Goal: Task Accomplishment & Management: Complete application form

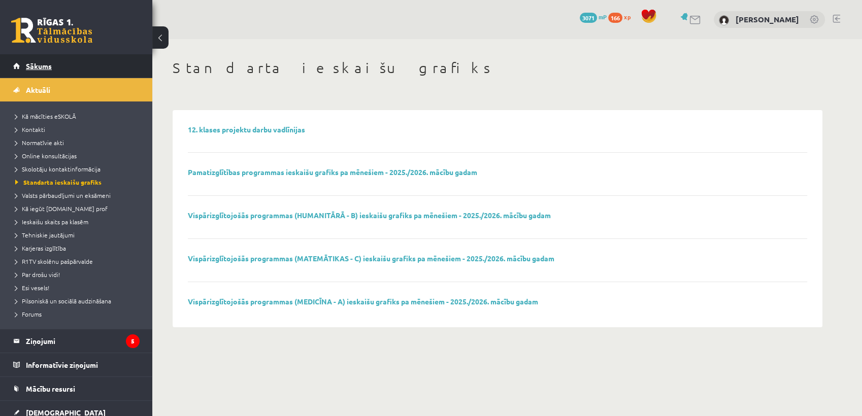
click at [60, 70] on link "Sākums" at bounding box center [76, 65] width 126 height 23
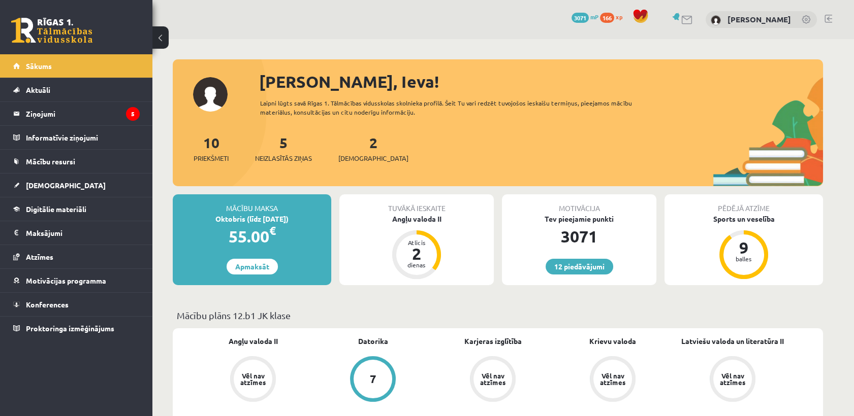
click at [350, 144] on div "2 Ieskaites" at bounding box center [373, 147] width 70 height 31
click at [355, 143] on link "2 Ieskaites" at bounding box center [373, 149] width 70 height 30
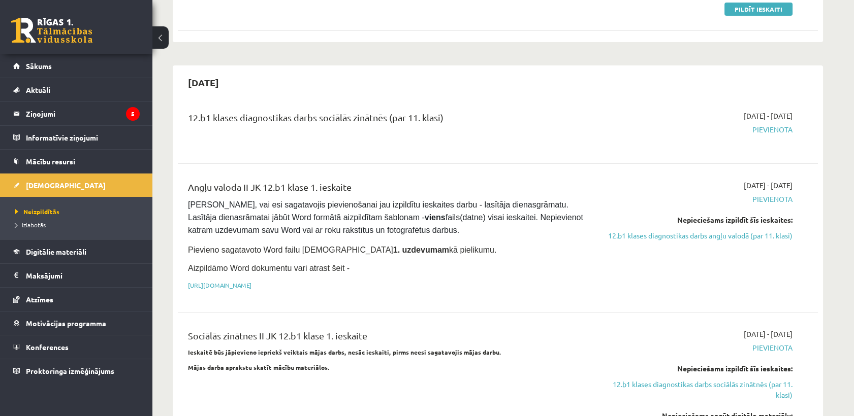
scroll to position [113, 0]
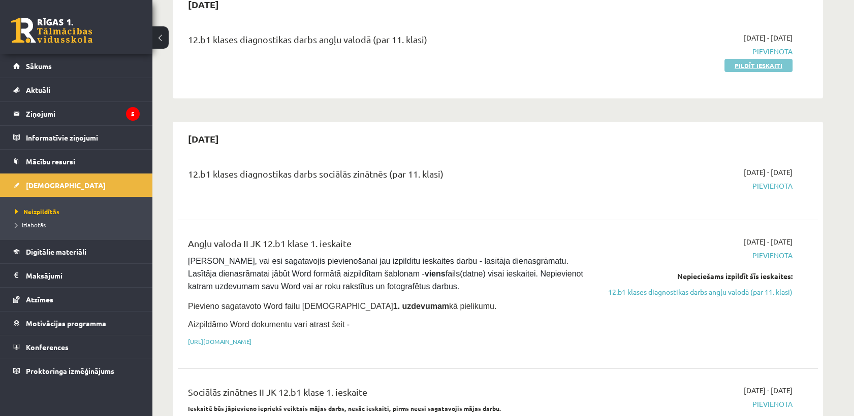
click at [752, 59] on link "Pildīt ieskaiti" at bounding box center [758, 65] width 68 height 13
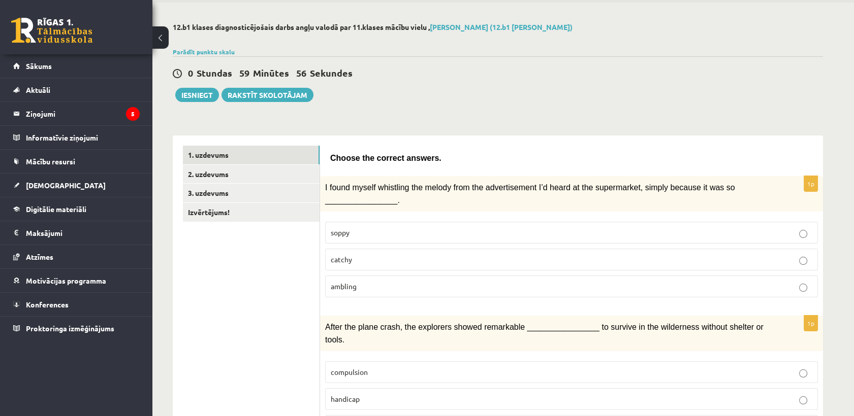
scroll to position [113, 0]
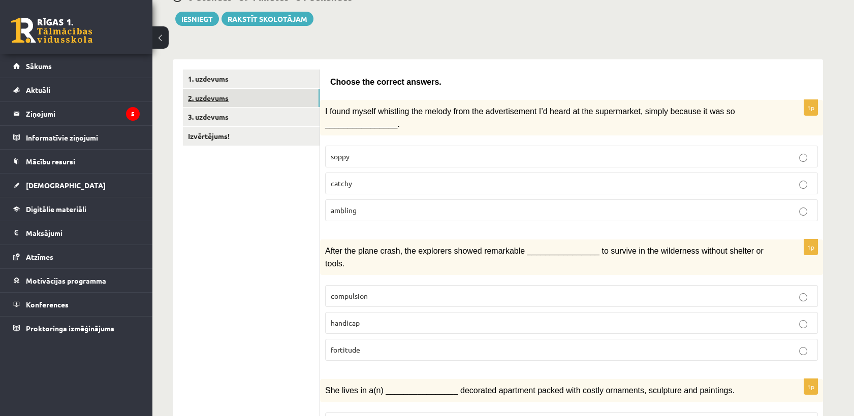
click at [247, 104] on link "2. uzdevums" at bounding box center [251, 98] width 137 height 19
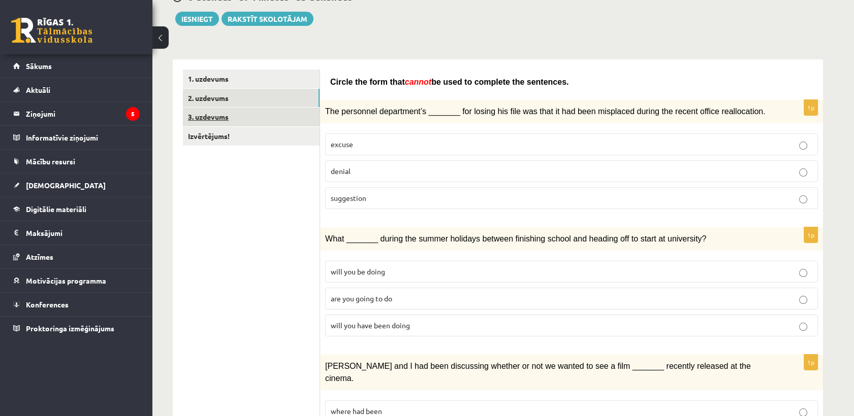
click at [247, 115] on link "3. uzdevums" at bounding box center [251, 117] width 137 height 19
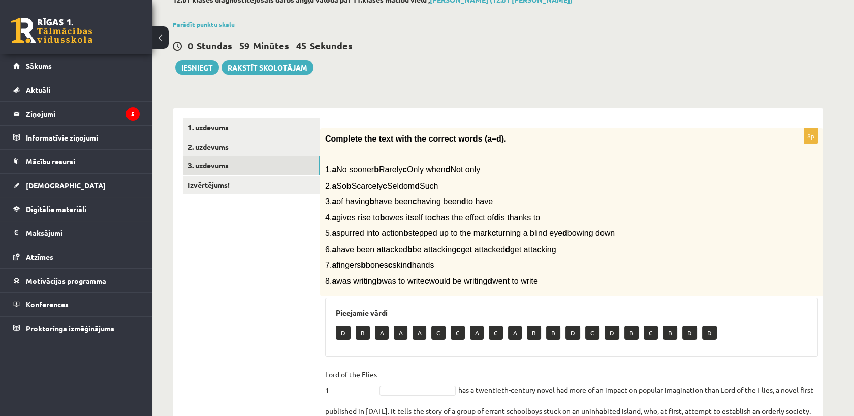
scroll to position [81, 0]
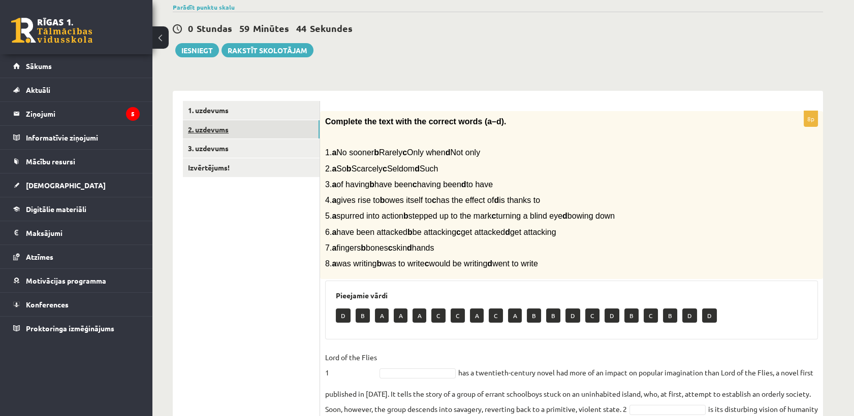
click at [260, 130] on link "2. uzdevums" at bounding box center [251, 129] width 137 height 19
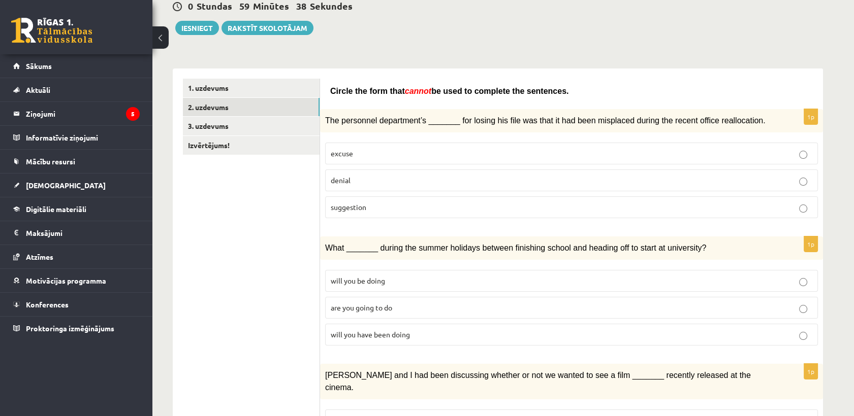
scroll to position [0, 0]
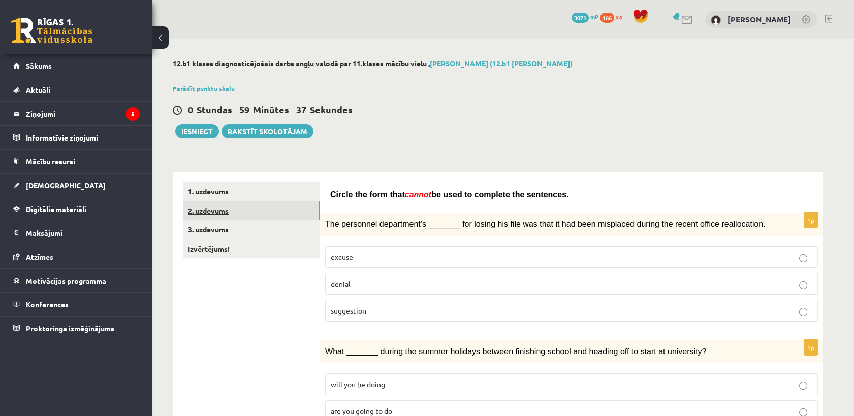
click at [279, 214] on link "2. uzdevums" at bounding box center [251, 211] width 137 height 19
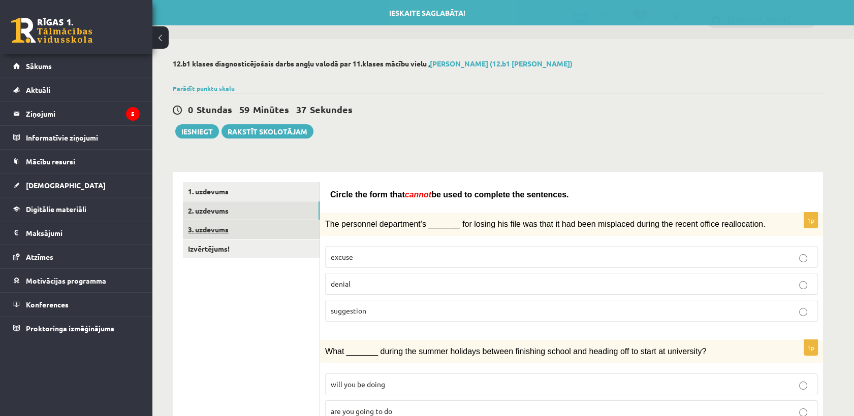
click at [276, 229] on link "3. uzdevums" at bounding box center [251, 229] width 137 height 19
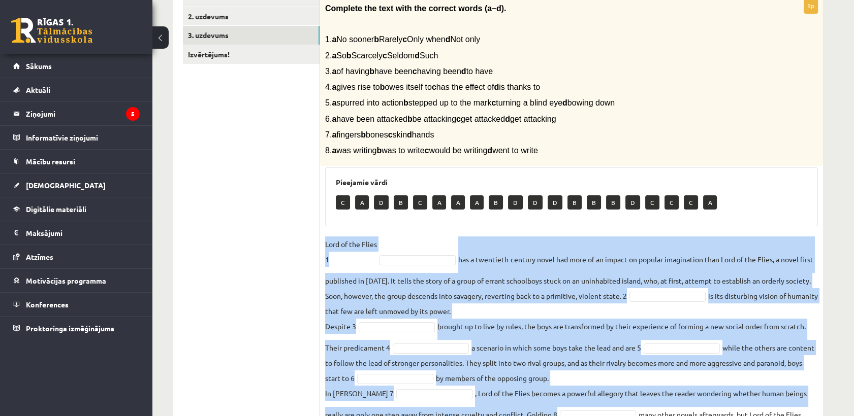
scroll to position [251, 0]
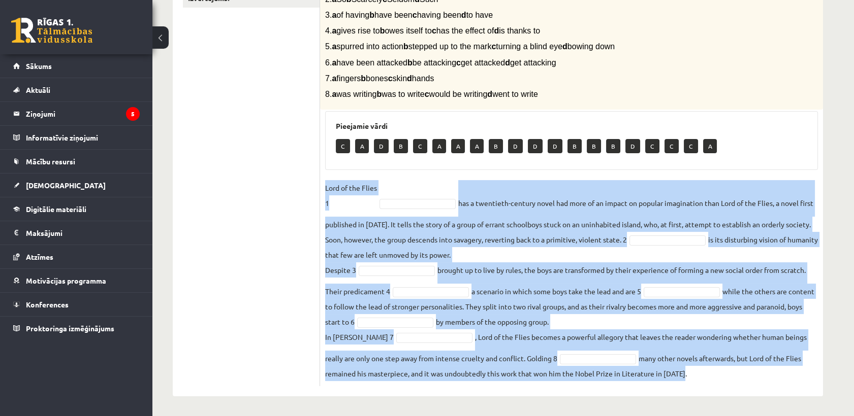
drag, startPoint x: 325, startPoint y: 244, endPoint x: 770, endPoint y: 377, distance: 465.5
click at [770, 377] on div "8p Complete the text with the correct words (a–d). 1. a No sooner b Rarely c On…" at bounding box center [571, 164] width 503 height 445
copy fieldset "Lord of the Flies 1 has a twentieth-century novel had more of an impact on popu…"
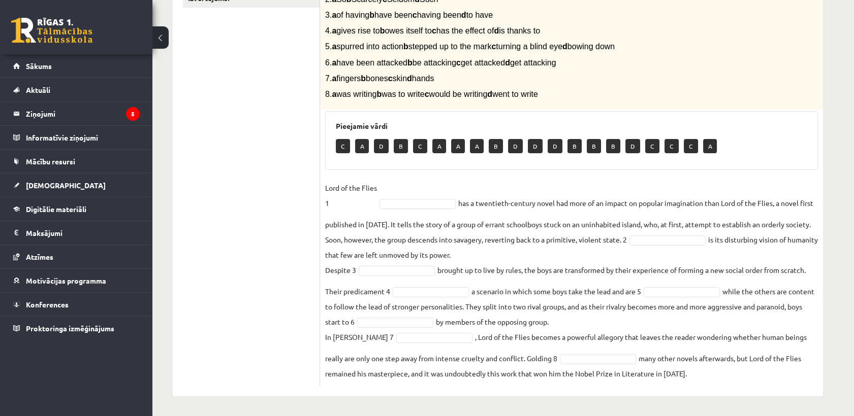
click at [207, 230] on ul "1. uzdevums 2. uzdevums 3. uzdevums Izvērtējums!" at bounding box center [251, 158] width 137 height 455
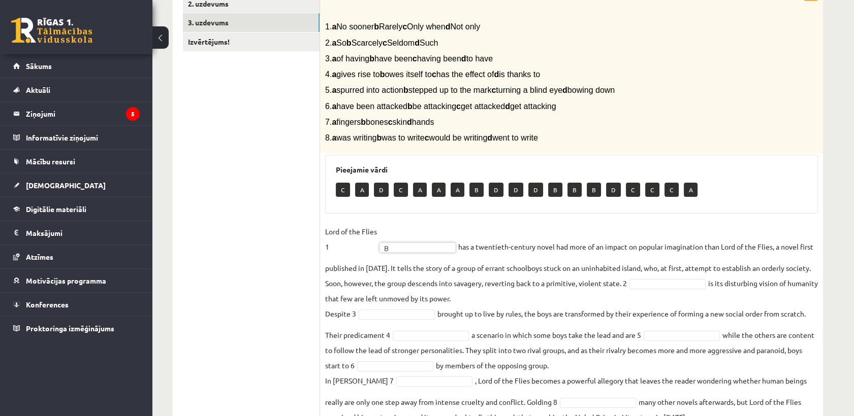
scroll to position [195, 0]
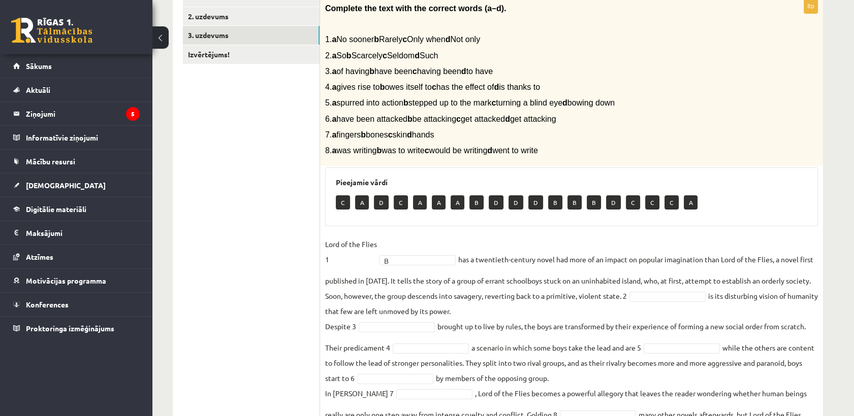
drag, startPoint x: 740, startPoint y: 295, endPoint x: 818, endPoint y: 311, distance: 80.4
click at [818, 311] on div "8p Complete the text with the correct words (a–d). 1. a No sooner b Rarely c On…" at bounding box center [571, 220] width 503 height 445
copy fieldset "is its disturbing vision of humanity that few are left unmoved by its power."
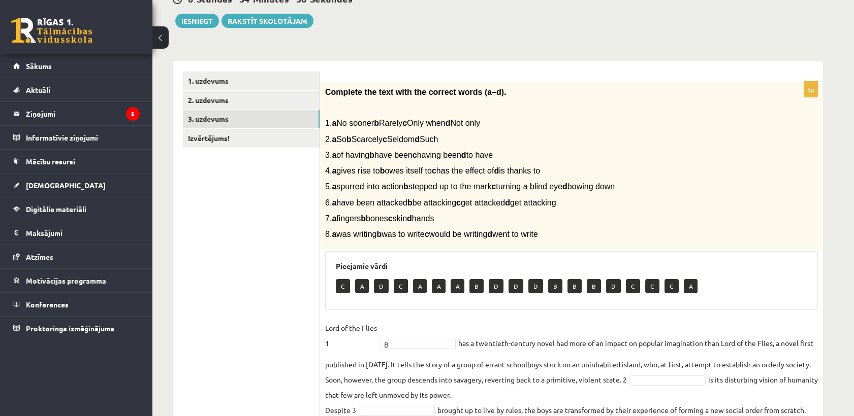
scroll to position [81, 0]
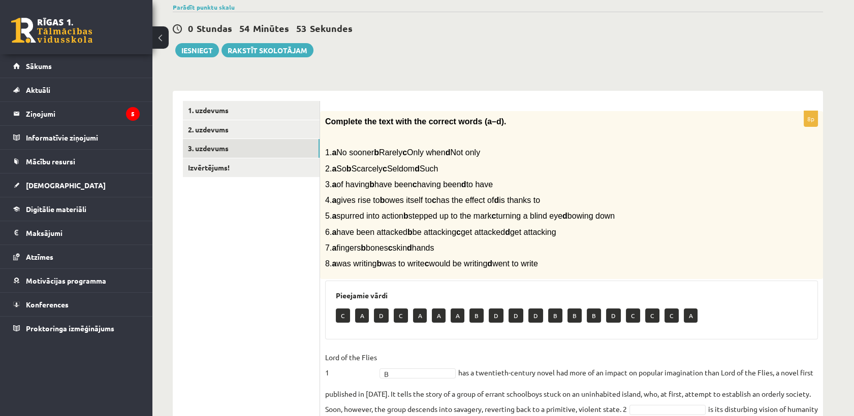
drag, startPoint x: 252, startPoint y: 327, endPoint x: 314, endPoint y: 177, distance: 162.6
click at [252, 323] on ul "1. uzdevums 2. uzdevums 3. uzdevums Izvērtējums!" at bounding box center [251, 328] width 137 height 455
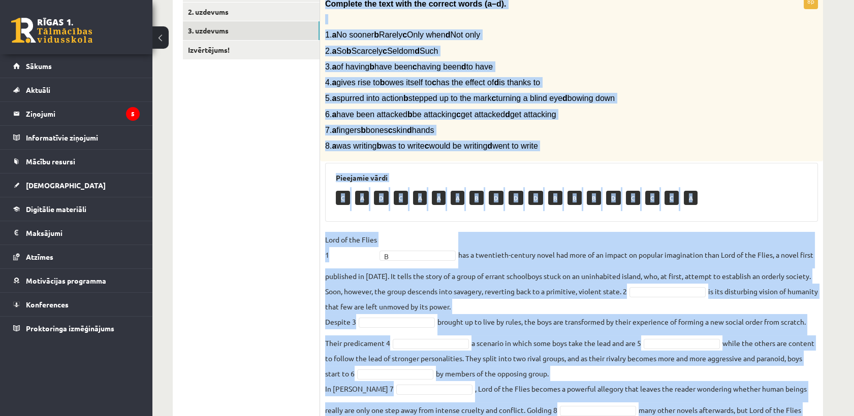
scroll to position [251, 0]
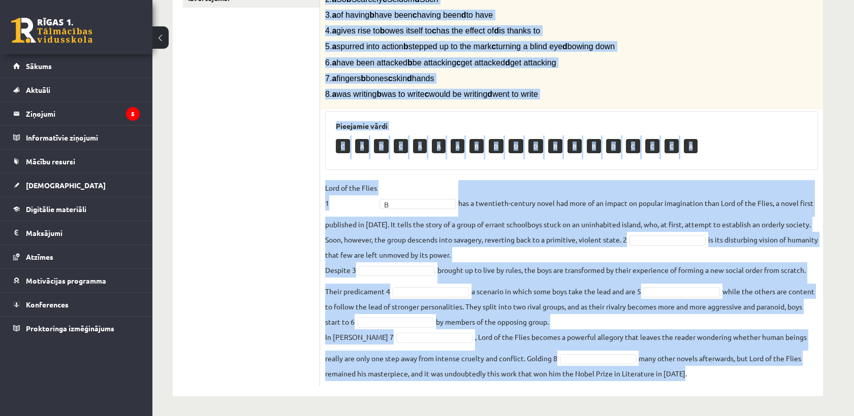
drag, startPoint x: 327, startPoint y: 116, endPoint x: 784, endPoint y: 432, distance: 555.4
copy div "Complete the text with the correct words (a–d). 1. a No sooner b Rarely c Only …"
click at [479, 276] on fieldset "Lord of the Flies 1 B * has a twentieth-century novel had more of an impact on …" at bounding box center [571, 280] width 493 height 201
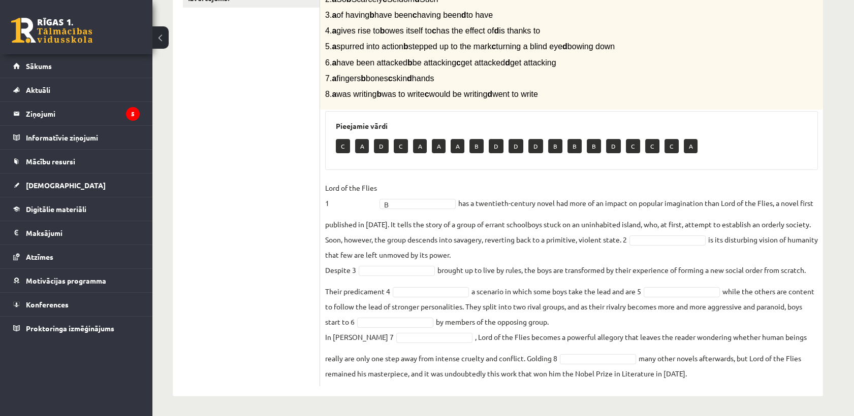
click at [695, 233] on fieldset "Lord of the Flies 1 B * has a twentieth-century novel had more of an impact on …" at bounding box center [571, 280] width 493 height 201
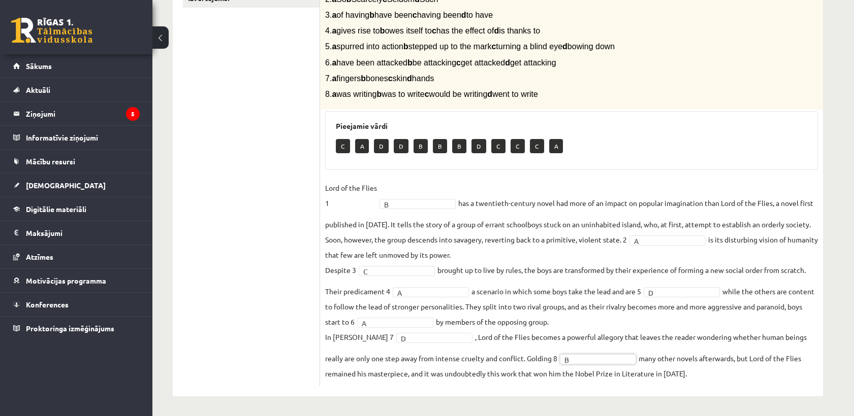
scroll to position [0, 0]
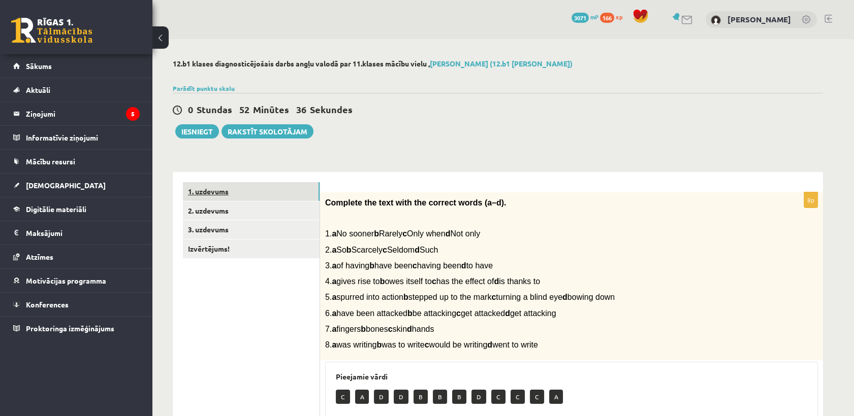
click at [203, 193] on link "1. uzdevums" at bounding box center [251, 191] width 137 height 19
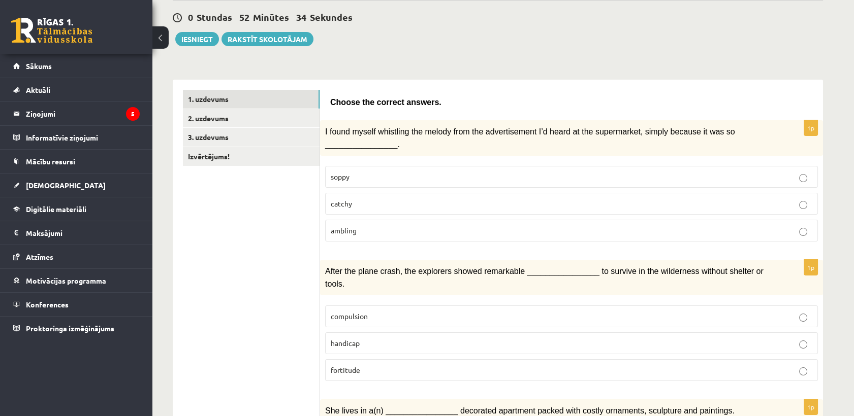
scroll to position [113, 0]
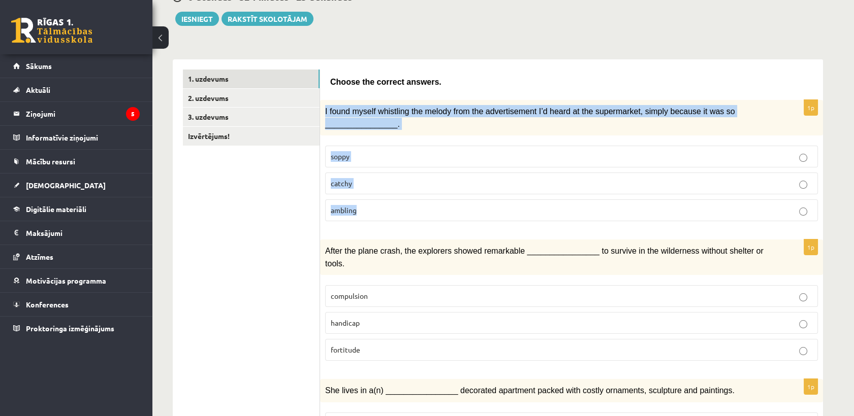
drag, startPoint x: 322, startPoint y: 105, endPoint x: 371, endPoint y: 205, distance: 111.3
click at [371, 205] on div "1p I found myself whistling the melody from the advertisement I’d heard at the …" at bounding box center [571, 165] width 503 height 130
copy div "I found myself whistling the melody from the advertisement I’d heard at the sup…"
click at [370, 180] on p "catchy" at bounding box center [571, 183] width 481 height 11
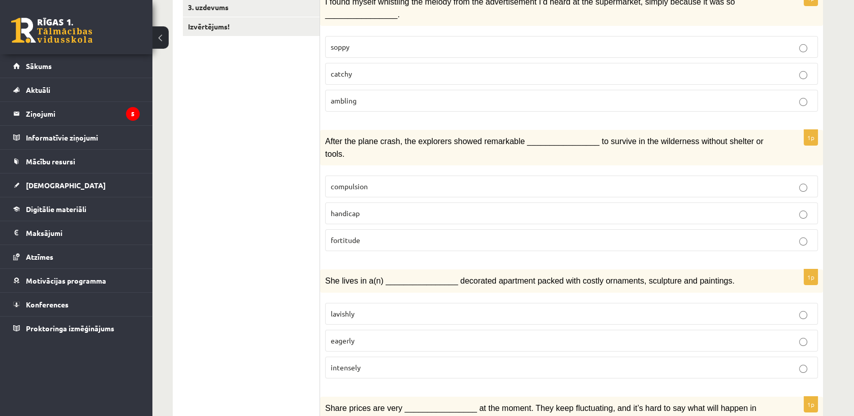
scroll to position [226, 0]
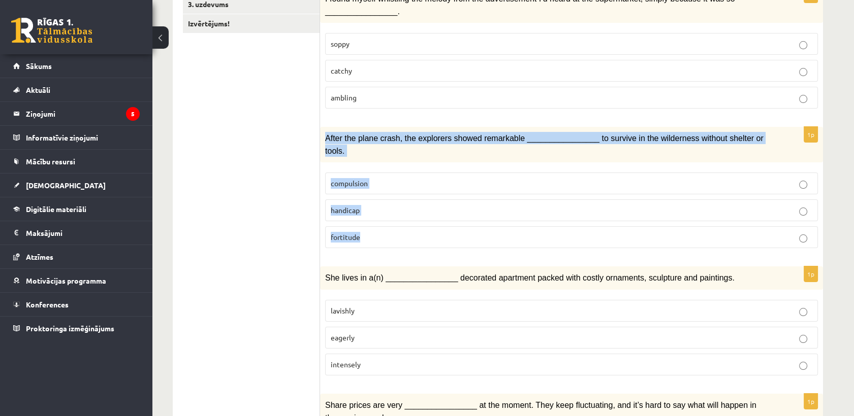
drag, startPoint x: 325, startPoint y: 132, endPoint x: 375, endPoint y: 224, distance: 104.8
click at [375, 224] on div "1p After the plane crash, the explorers showed remarkable ________________ to s…" at bounding box center [571, 192] width 503 height 130
copy div "After the plane crash, the explorers showed remarkable ________________ to surv…"
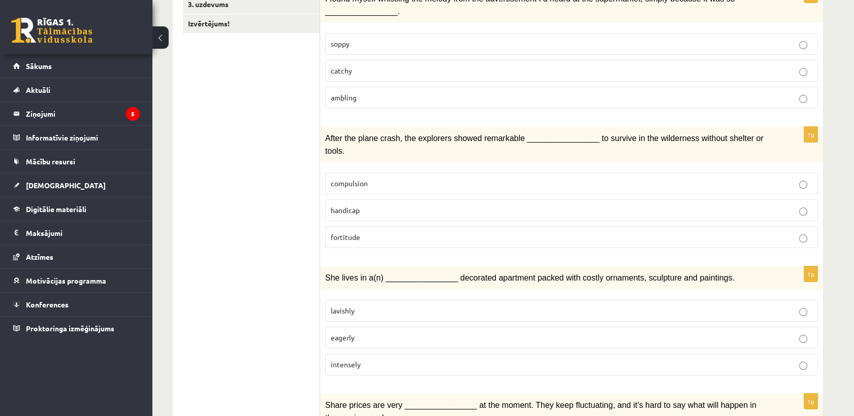
click at [380, 232] on p "fortitude" at bounding box center [571, 237] width 481 height 11
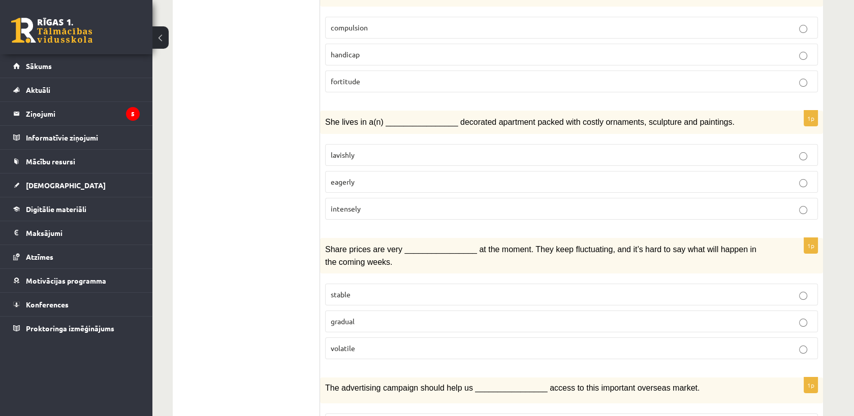
scroll to position [395, 0]
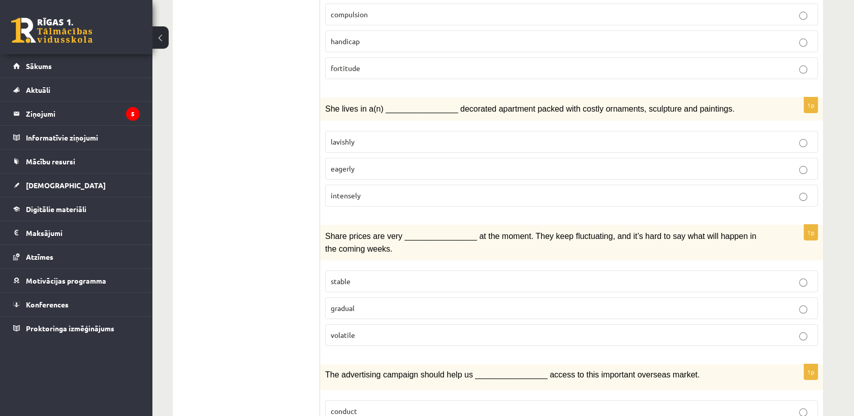
click at [388, 137] on p "lavishly" at bounding box center [571, 142] width 481 height 11
click at [387, 185] on label "intensely" at bounding box center [571, 196] width 493 height 22
drag, startPoint x: 317, startPoint y: 85, endPoint x: 373, endPoint y: 167, distance: 99.5
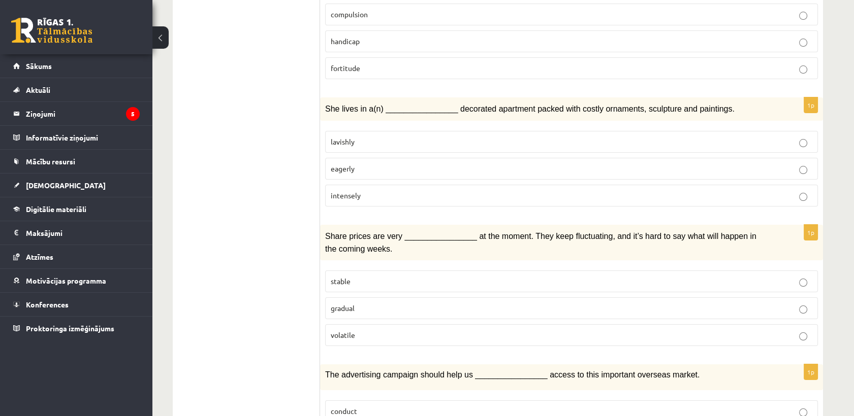
drag, startPoint x: 373, startPoint y: 167, endPoint x: 302, endPoint y: 144, distance: 75.3
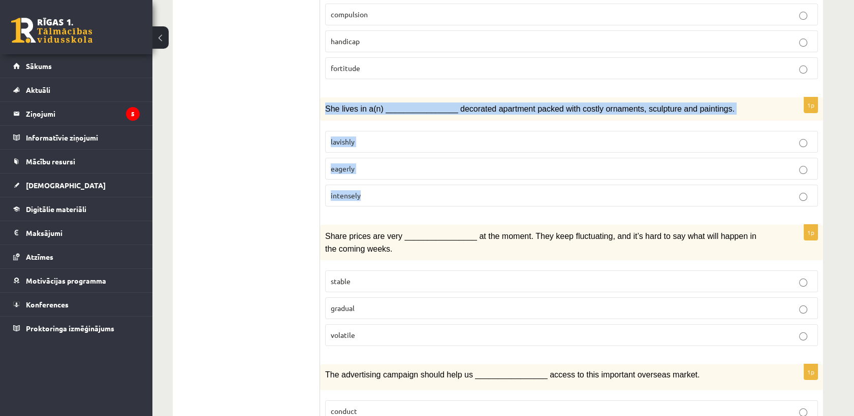
drag, startPoint x: 325, startPoint y: 91, endPoint x: 363, endPoint y: 181, distance: 97.6
click at [363, 181] on div "1p She lives in a(n) ________________ decorated apartment packed with costly or…" at bounding box center [571, 156] width 503 height 117
copy div "She lives in a(n) ________________ decorated apartment packed with costly ornam…"
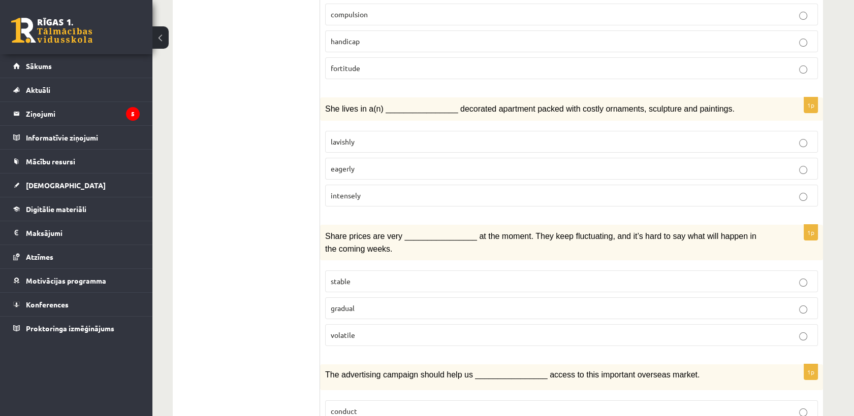
click at [354, 133] on label "lavishly" at bounding box center [571, 142] width 493 height 22
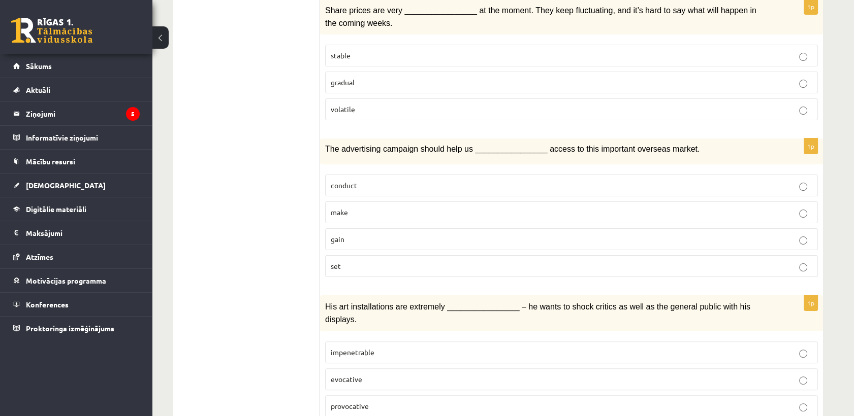
scroll to position [564, 0]
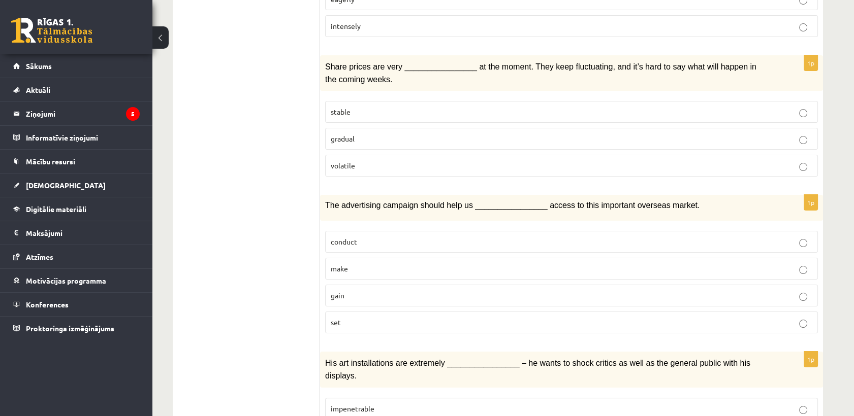
click at [391, 107] on p "stable" at bounding box center [571, 112] width 481 height 11
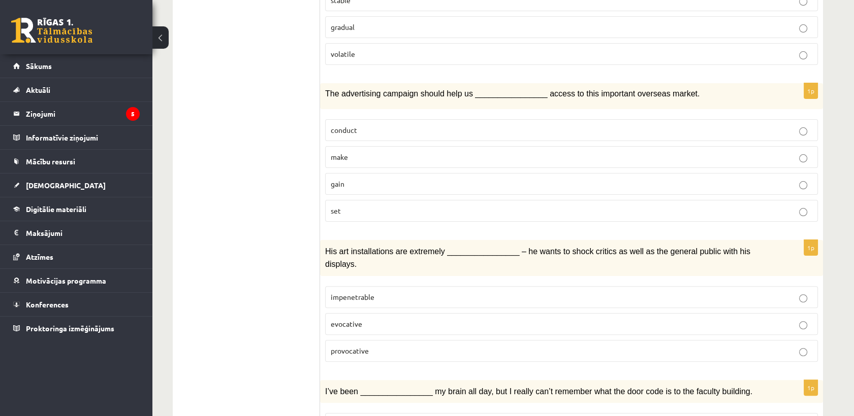
scroll to position [677, 0]
click at [469, 145] on label "make" at bounding box center [571, 156] width 493 height 22
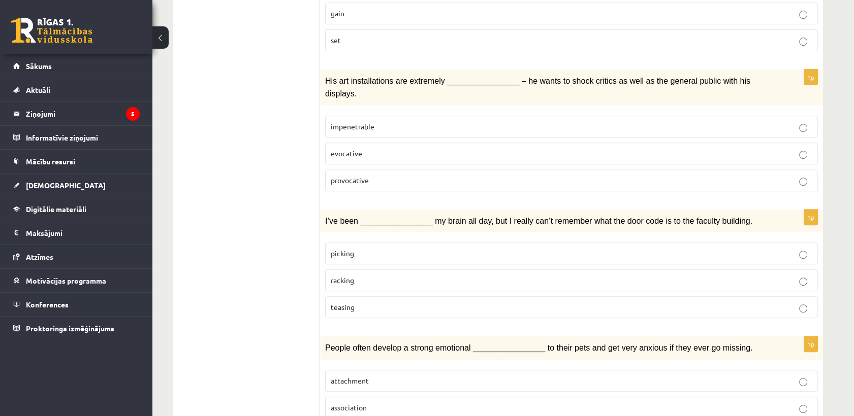
scroll to position [903, 0]
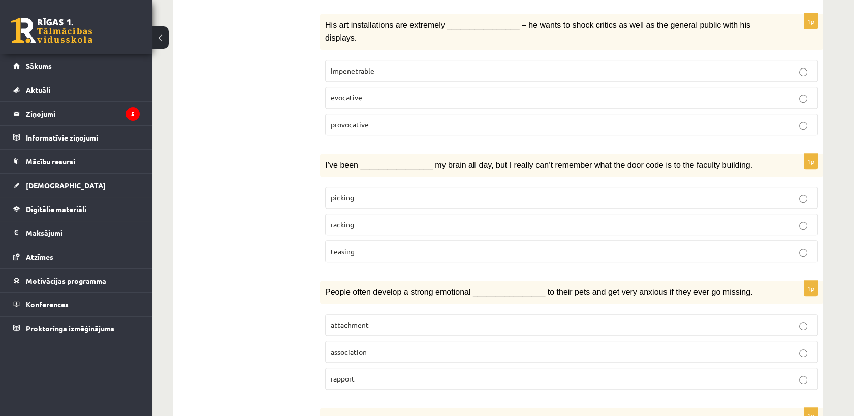
click at [468, 114] on label "provocative" at bounding box center [571, 125] width 493 height 22
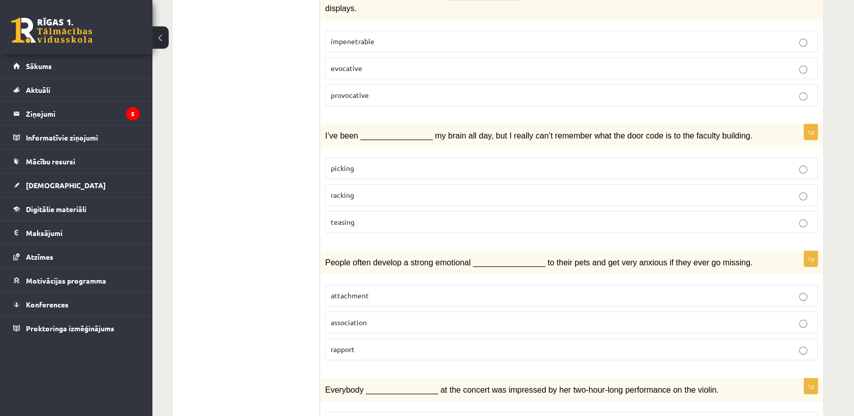
scroll to position [959, 0]
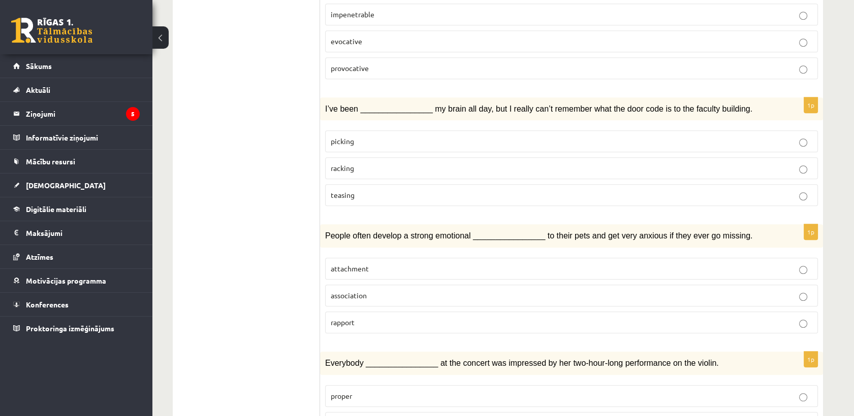
click at [470, 190] on p "teasing" at bounding box center [571, 195] width 481 height 11
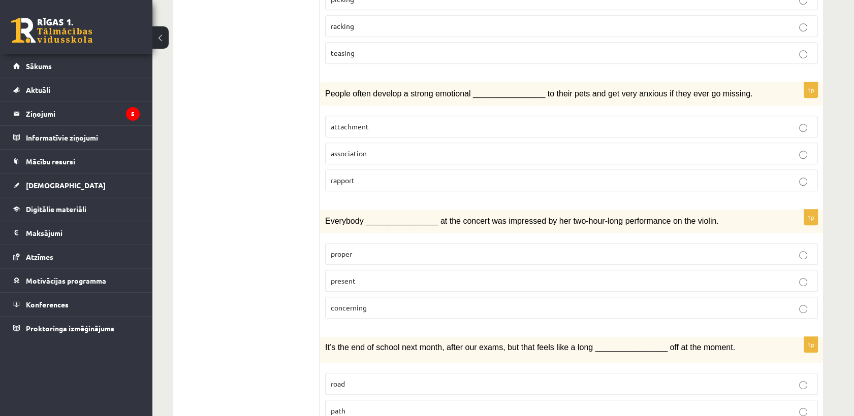
scroll to position [1129, 0]
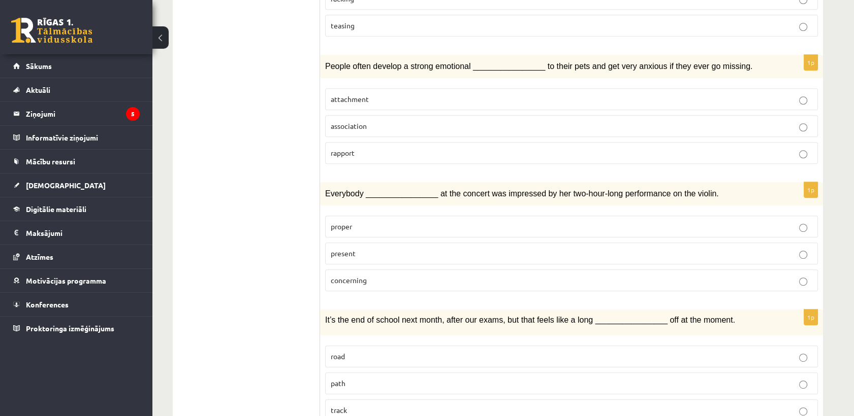
click at [426, 88] on label "attachment" at bounding box center [571, 99] width 493 height 22
click at [414, 121] on p "association" at bounding box center [571, 126] width 481 height 11
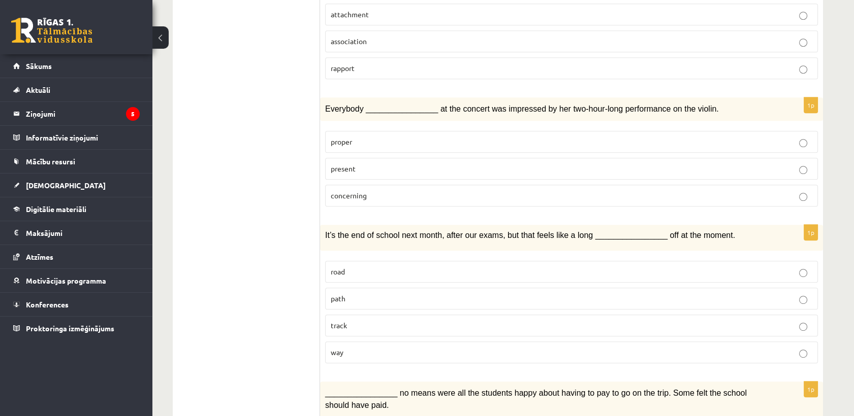
scroll to position [1241, 0]
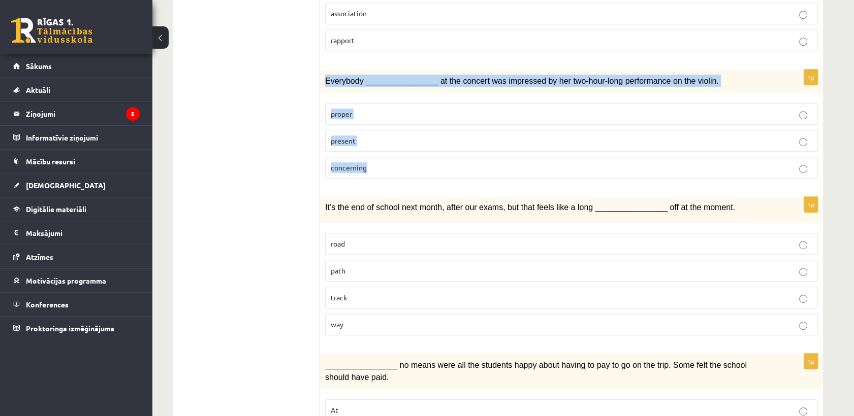
drag, startPoint x: 325, startPoint y: 45, endPoint x: 365, endPoint y: 135, distance: 98.2
click at [365, 135] on div "1p Everybody ________________ at the concert was impressed by her two-hour-long…" at bounding box center [571, 128] width 503 height 117
copy div "Everybody ________________ at the concert was impressed by her two-hour-long pe…"
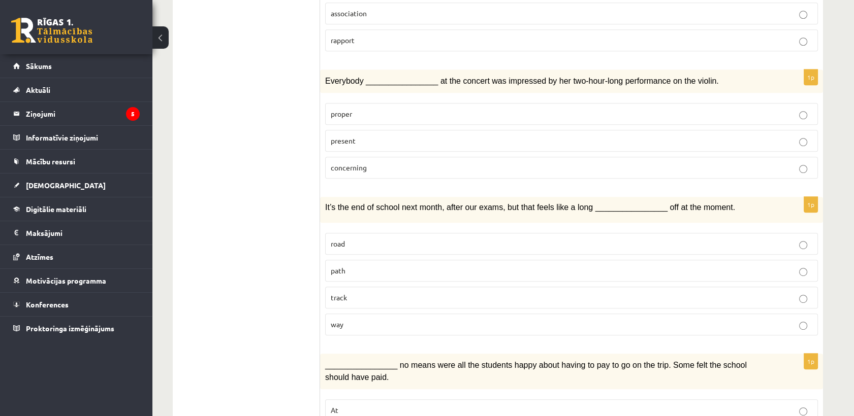
click at [346, 163] on p "concerning" at bounding box center [571, 168] width 481 height 11
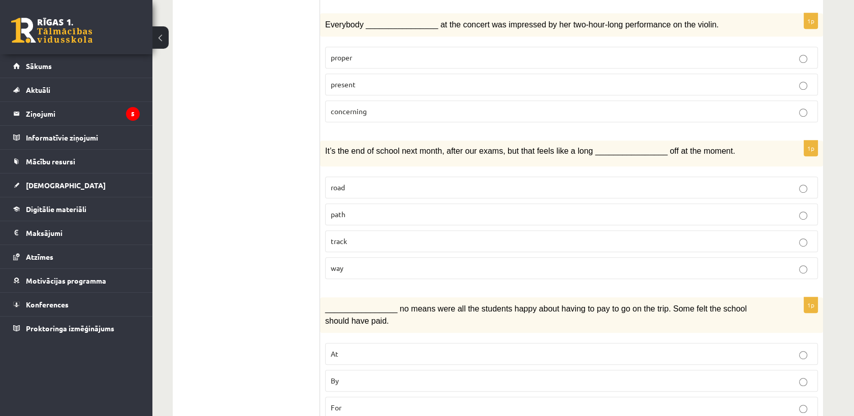
scroll to position [1354, 0]
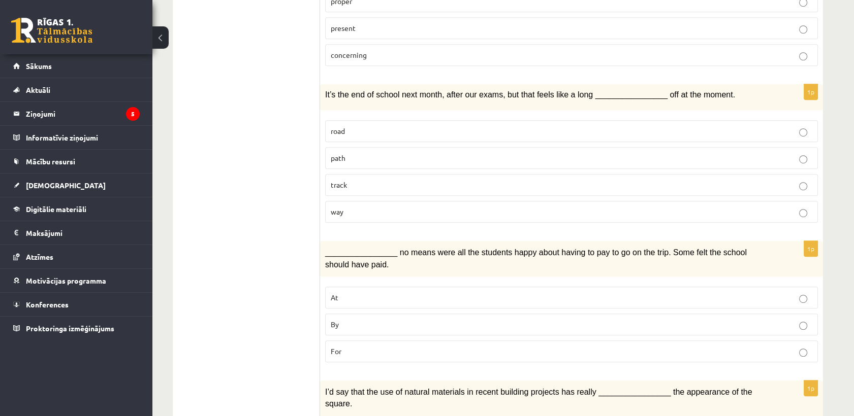
click at [458, 147] on label "path" at bounding box center [571, 158] width 493 height 22
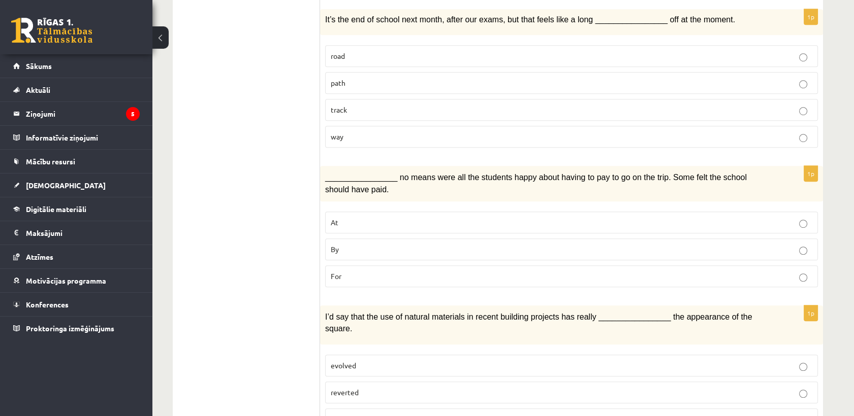
scroll to position [1434, 0]
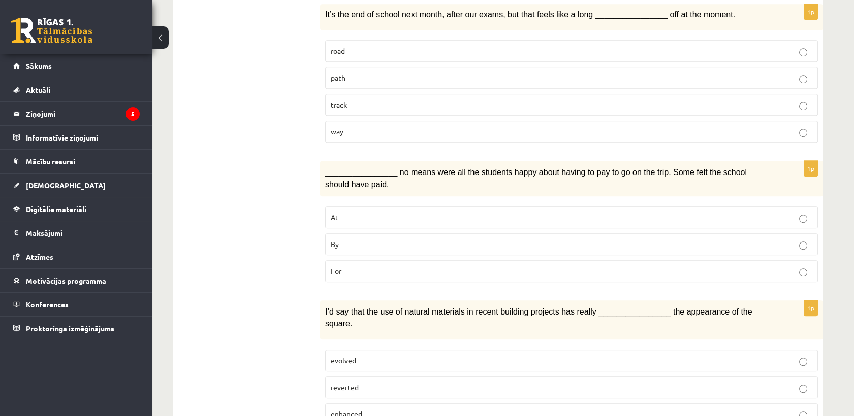
click at [438, 266] on p "For" at bounding box center [571, 271] width 481 height 11
click at [428, 356] on p "evolved" at bounding box center [571, 361] width 481 height 11
click at [418, 409] on p "enhanced" at bounding box center [571, 414] width 481 height 11
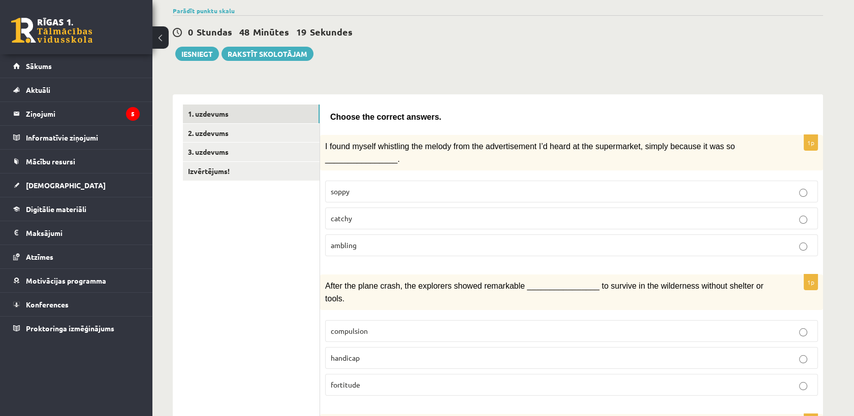
scroll to position [0, 0]
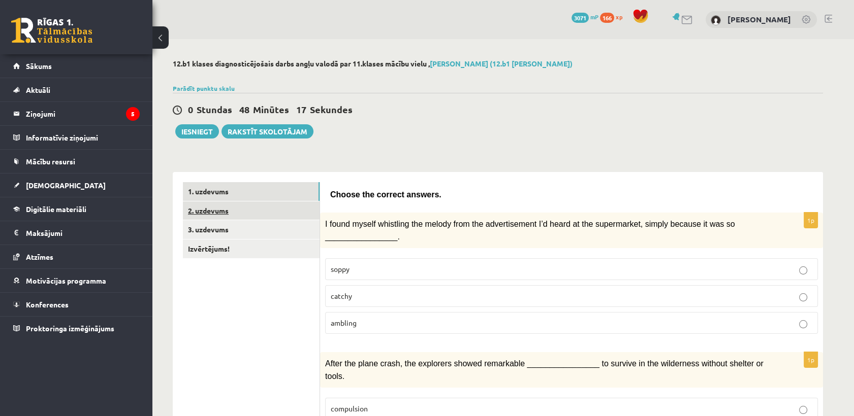
click at [227, 204] on link "2. uzdevums" at bounding box center [251, 211] width 137 height 19
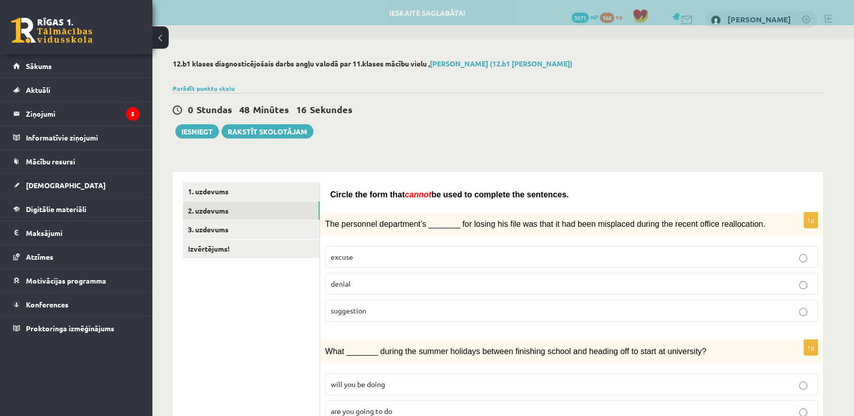
scroll to position [56, 0]
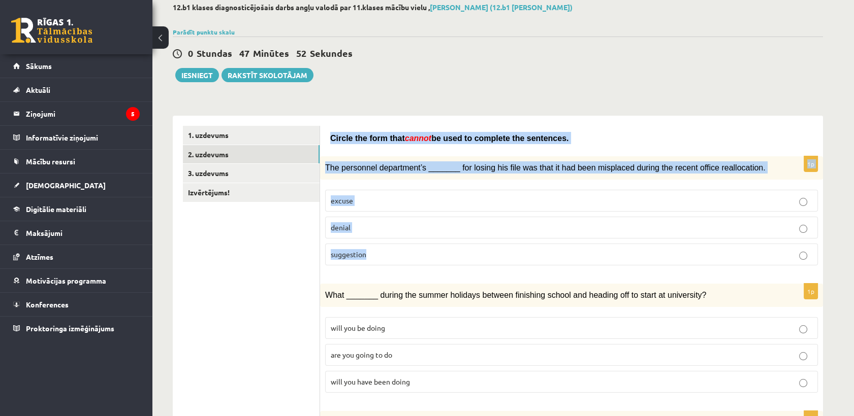
drag, startPoint x: 329, startPoint y: 134, endPoint x: 387, endPoint y: 250, distance: 129.7
copy form "Circle the form that cannot be used to complete the sentences. 1p The personnel…"
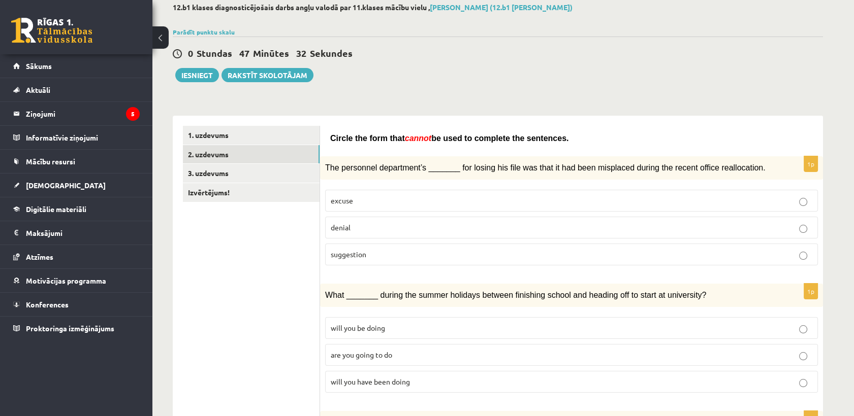
click at [352, 228] on p "denial" at bounding box center [571, 227] width 481 height 11
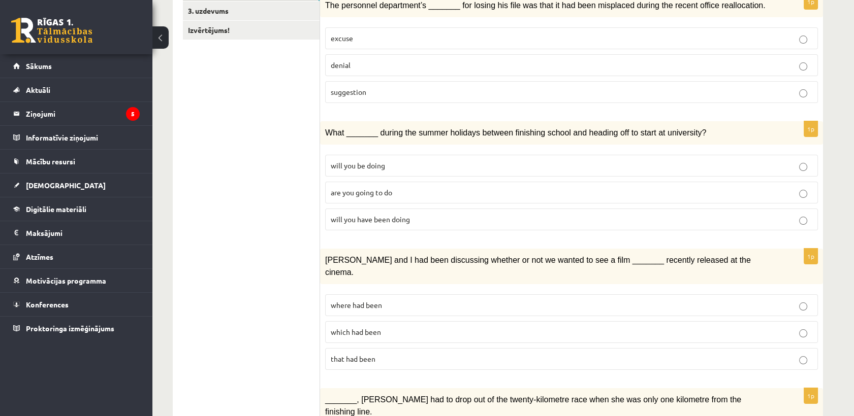
scroll to position [226, 0]
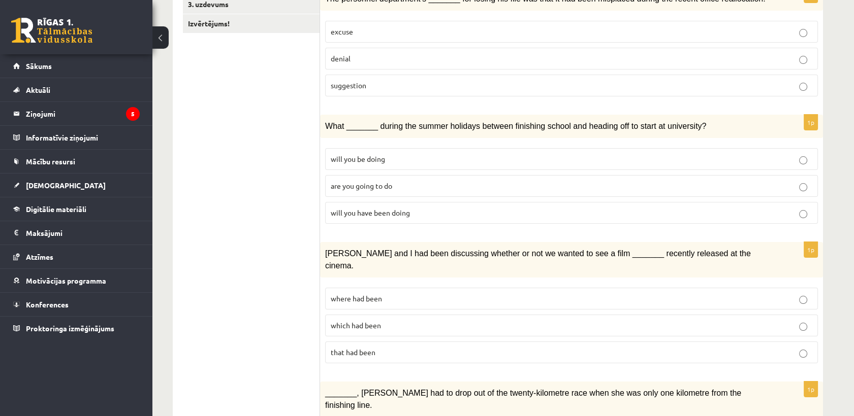
click at [401, 211] on span "will you have been doing" at bounding box center [370, 212] width 79 height 9
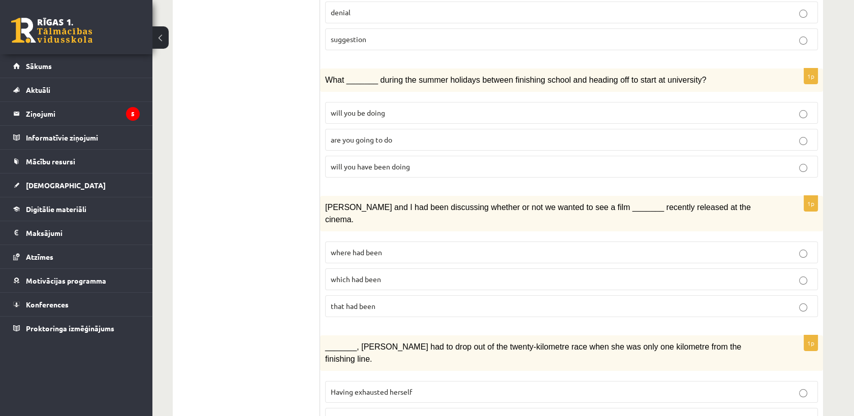
scroll to position [338, 0]
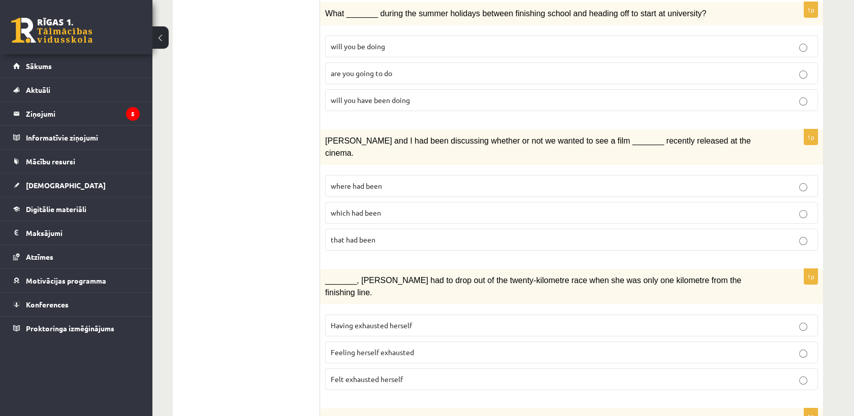
click at [503, 181] on p "where had been" at bounding box center [571, 186] width 481 height 11
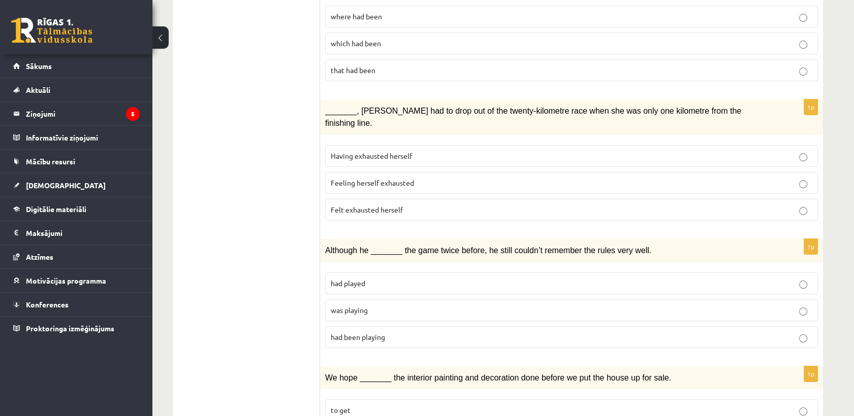
scroll to position [564, 0]
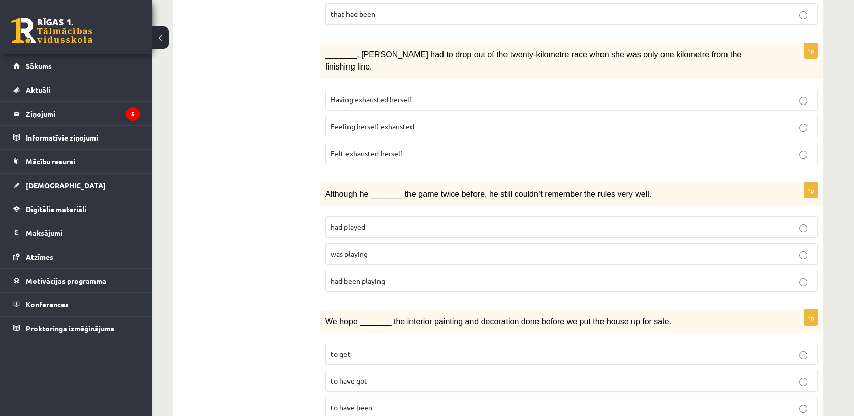
click at [358, 95] on span "Having exhausted herself" at bounding box center [371, 99] width 81 height 9
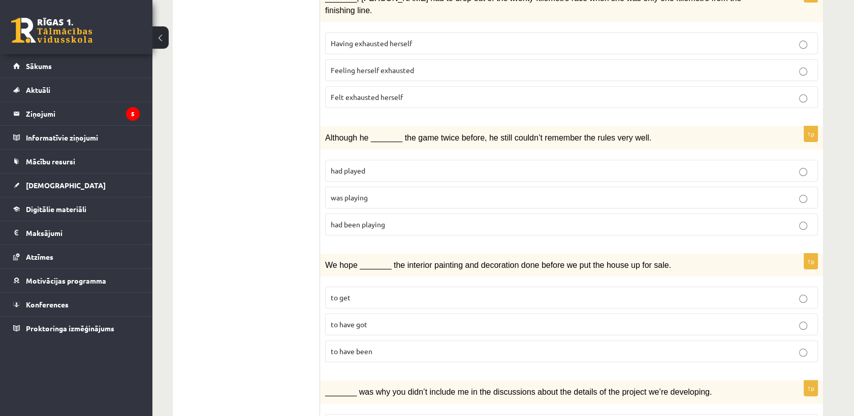
click at [392, 166] on p "had played" at bounding box center [571, 171] width 481 height 11
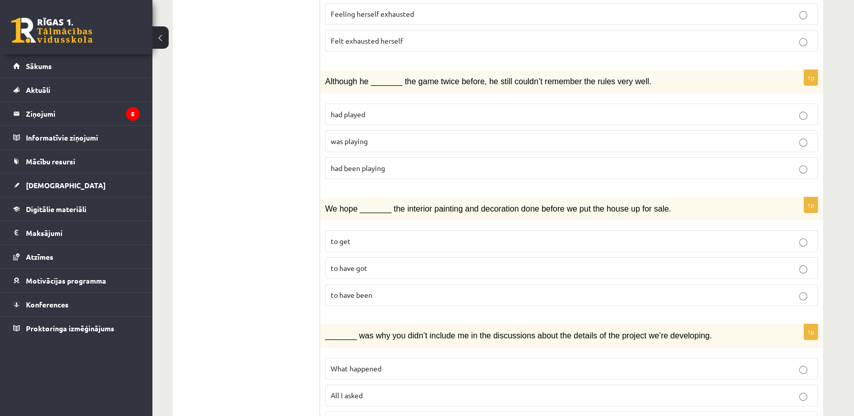
scroll to position [790, 0]
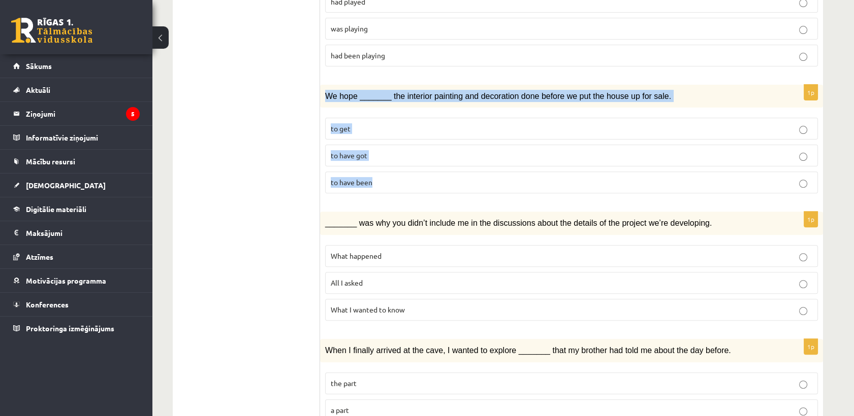
drag, startPoint x: 324, startPoint y: 64, endPoint x: 371, endPoint y: 164, distance: 110.6
click at [371, 164] on div "1p We hope _______ the interior painting and decoration done before we put the …" at bounding box center [571, 143] width 503 height 117
copy div "We hope _______ the interior painting and decoration done before we put the hou…"
click at [375, 177] on p "to have been" at bounding box center [571, 182] width 481 height 11
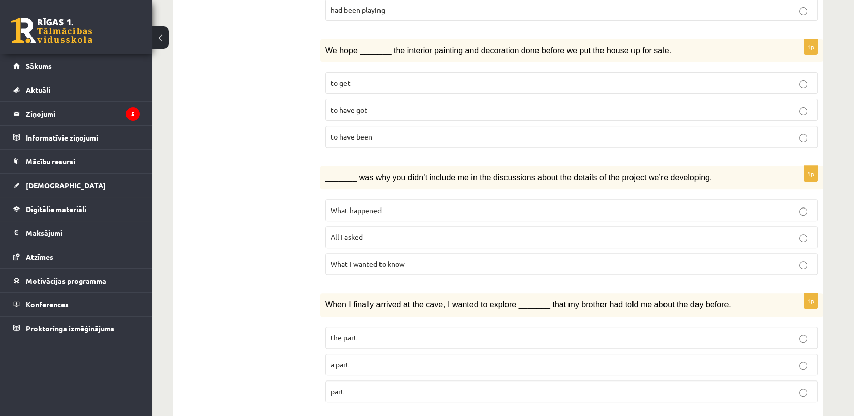
scroll to position [903, 0]
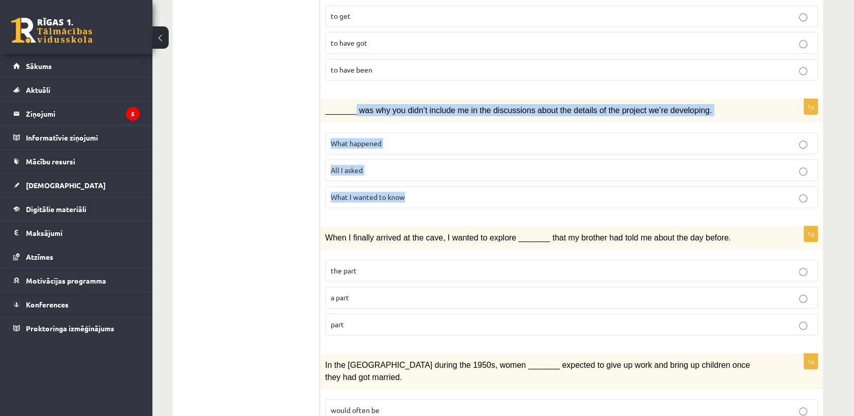
drag, startPoint x: 353, startPoint y: 80, endPoint x: 422, endPoint y: 163, distance: 107.1
click at [422, 163] on div "1p _______ was why you didn’t include me in the discussions about the details o…" at bounding box center [571, 157] width 503 height 117
copy div "was why you didn’t include me in the discussions about the details of the proje…"
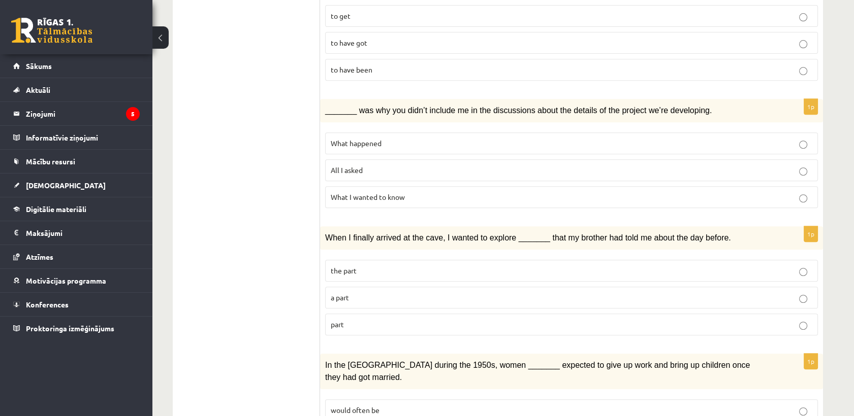
drag, startPoint x: 297, startPoint y: 142, endPoint x: 301, endPoint y: 139, distance: 5.4
click at [413, 138] on p "What happened" at bounding box center [571, 143] width 481 height 11
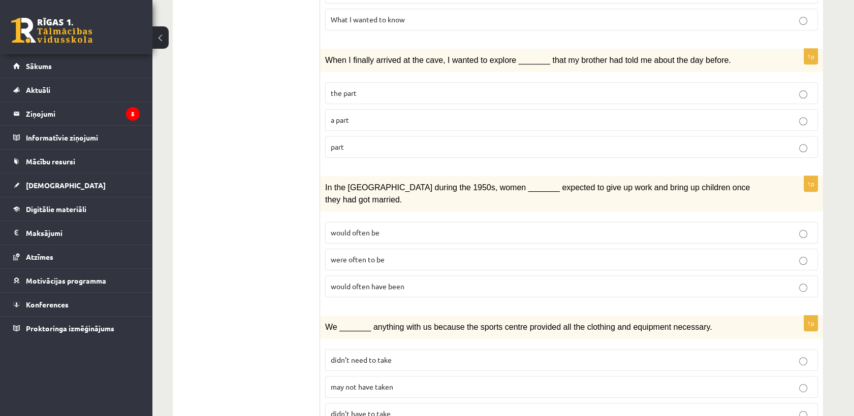
scroll to position [1081, 0]
click at [336, 142] on span "part" at bounding box center [337, 146] width 13 height 9
click at [394, 254] on p "were often to be" at bounding box center [571, 259] width 481 height 11
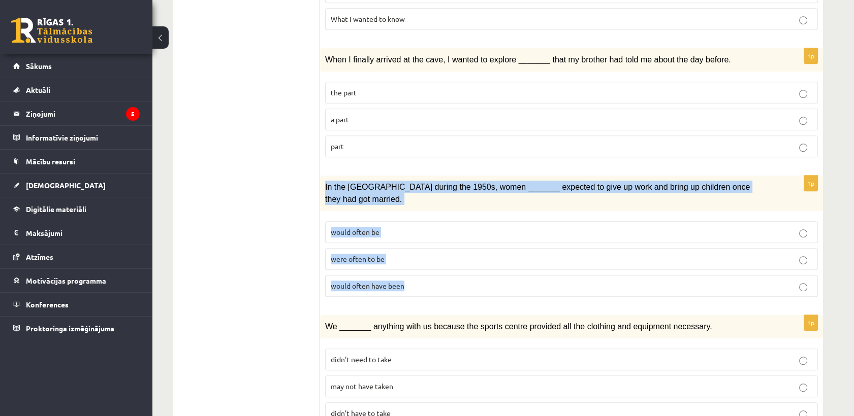
drag, startPoint x: 325, startPoint y: 155, endPoint x: 412, endPoint y: 238, distance: 120.0
click at [412, 238] on div "1p In the USA during the 1950s, women _______ expected to give up work and brin…" at bounding box center [571, 241] width 503 height 130
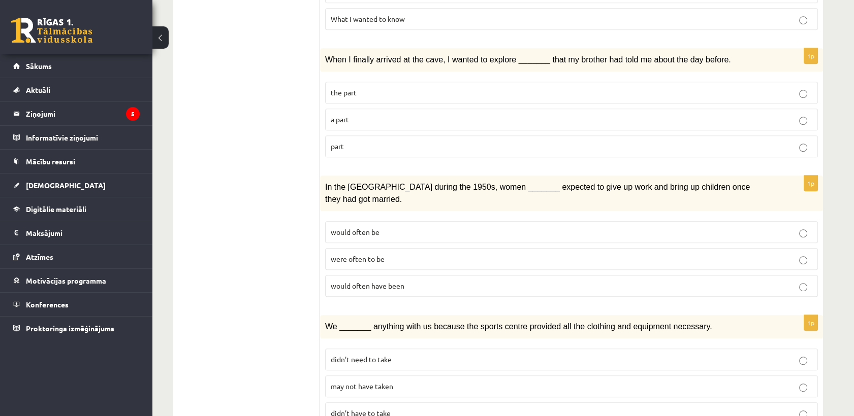
click at [355, 382] on span "may not have taken" at bounding box center [362, 386] width 62 height 9
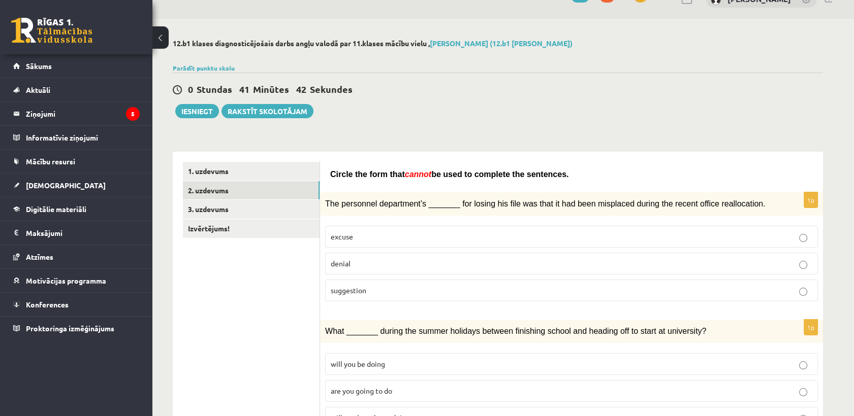
scroll to position [0, 0]
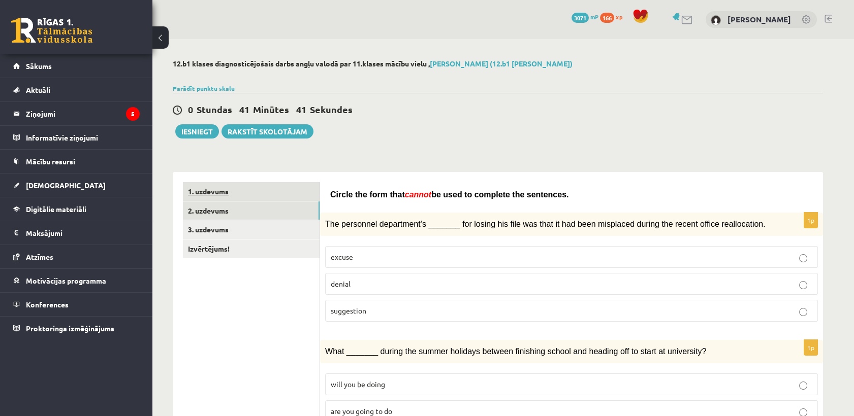
click at [233, 189] on link "1. uzdevums" at bounding box center [251, 191] width 137 height 19
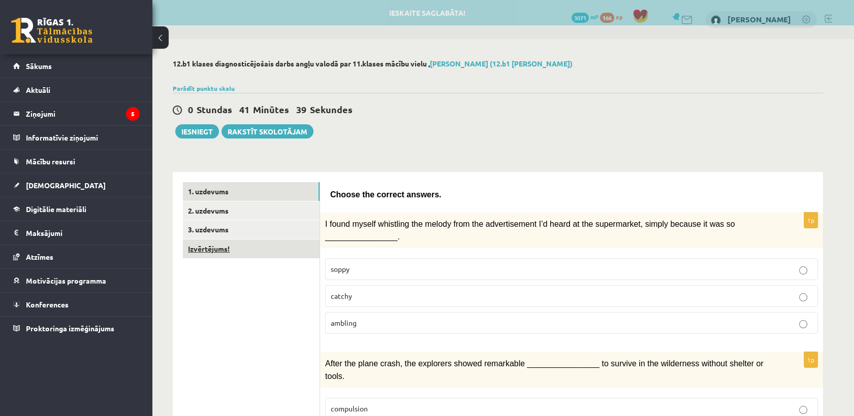
click at [225, 254] on link "Izvērtējums!" at bounding box center [251, 249] width 137 height 19
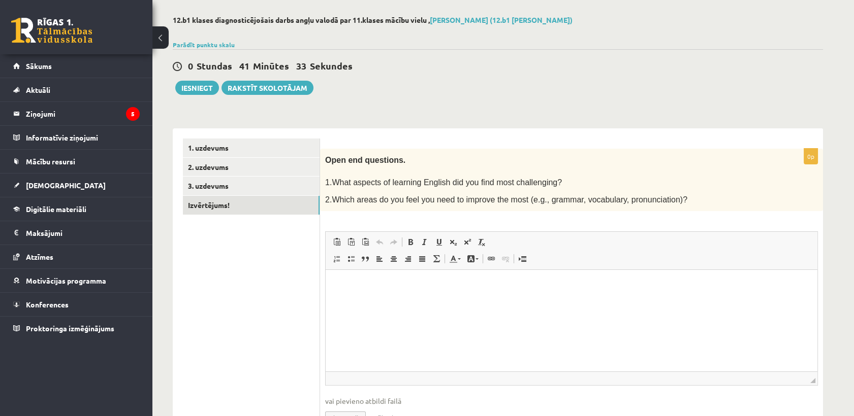
scroll to position [43, 0]
click at [388, 287] on p "Editor, wiswyg-editor-user-answer-47024912978800" at bounding box center [571, 286] width 471 height 11
click at [451, 302] on html "**********" at bounding box center [572, 286] width 492 height 31
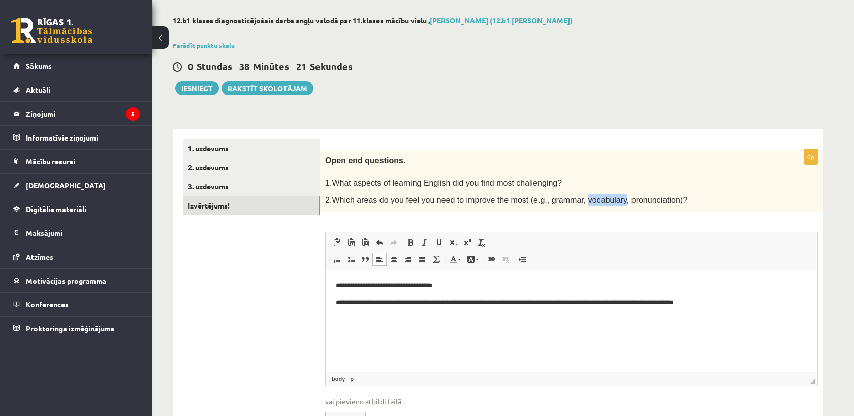
drag, startPoint x: 598, startPoint y: 198, endPoint x: 565, endPoint y: 201, distance: 33.2
click at [565, 201] on span "2.Which areas do you feel you need to improve the most (e.g., grammar, vocabula…" at bounding box center [506, 200] width 362 height 9
click at [715, 298] on p "**********" at bounding box center [571, 303] width 471 height 11
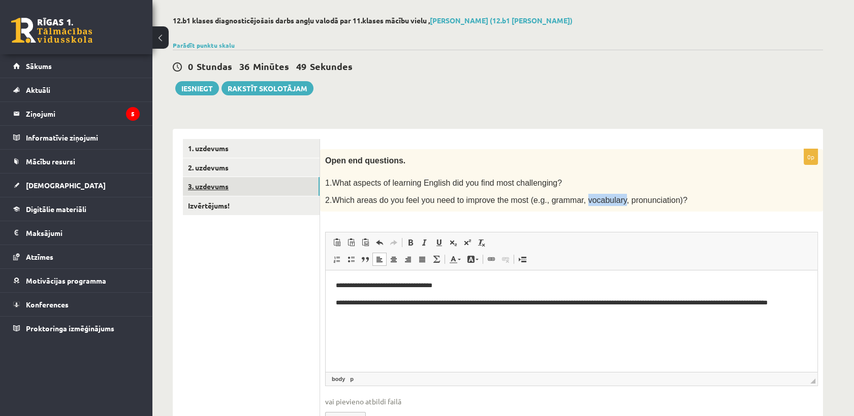
click at [317, 185] on link "3. uzdevums" at bounding box center [251, 186] width 137 height 19
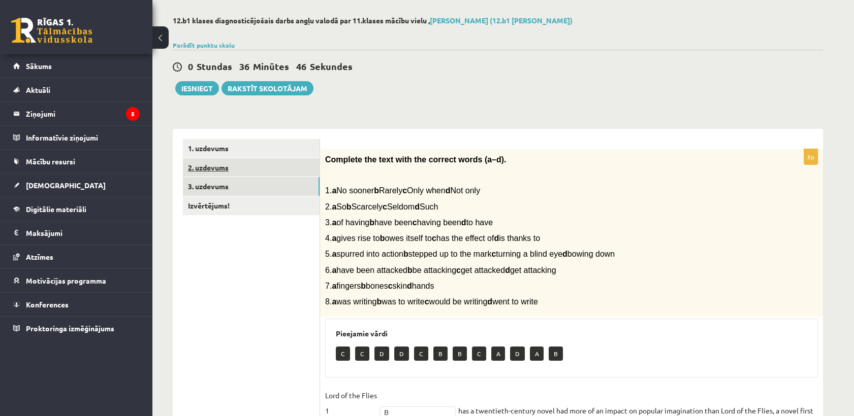
click at [270, 161] on link "2. uzdevums" at bounding box center [251, 167] width 137 height 19
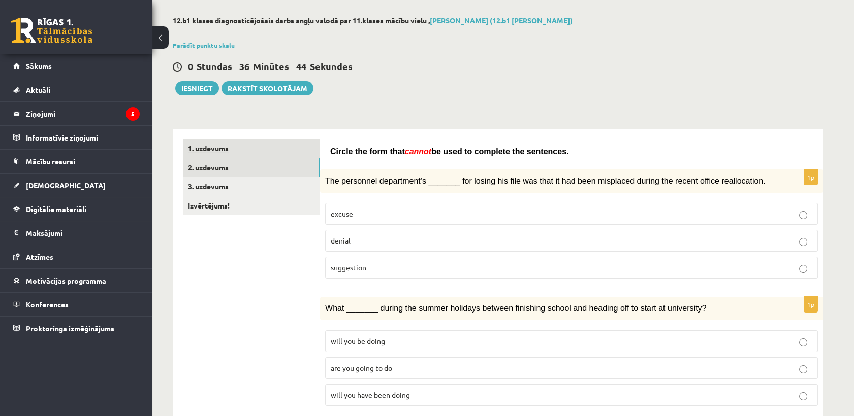
click at [270, 148] on link "1. uzdevums" at bounding box center [251, 148] width 137 height 19
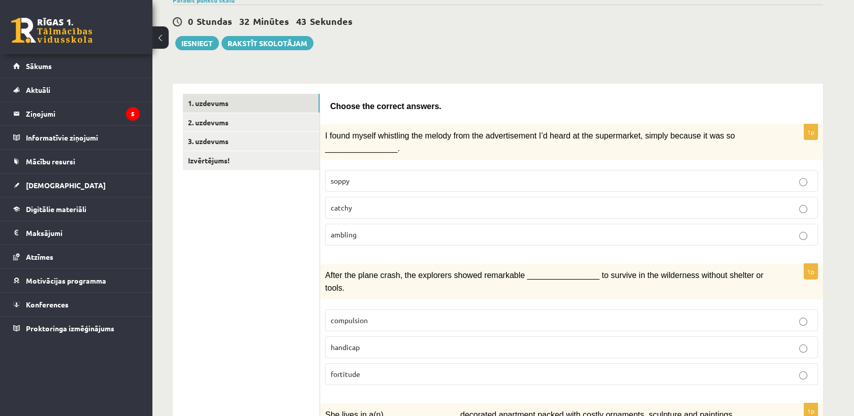
scroll to position [92, 0]
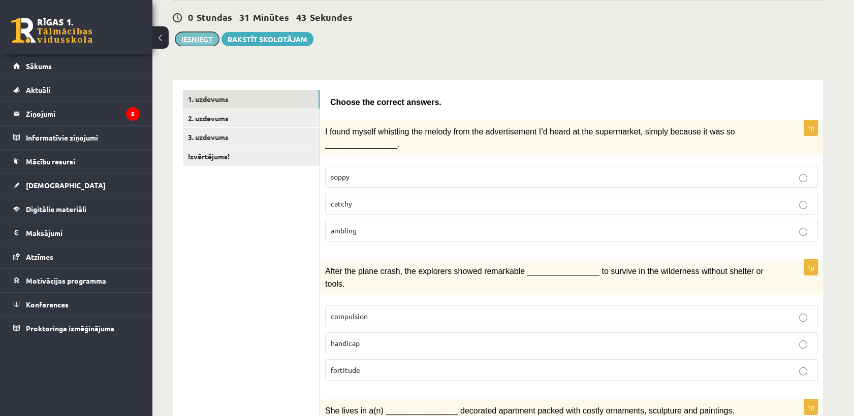
click at [200, 36] on button "Iesniegt" at bounding box center [197, 39] width 44 height 14
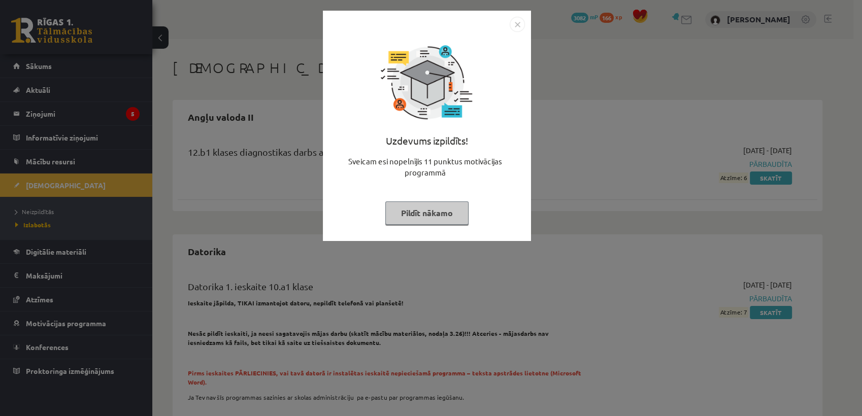
click at [397, 219] on button "Pildīt nākamo" at bounding box center [427, 213] width 83 height 23
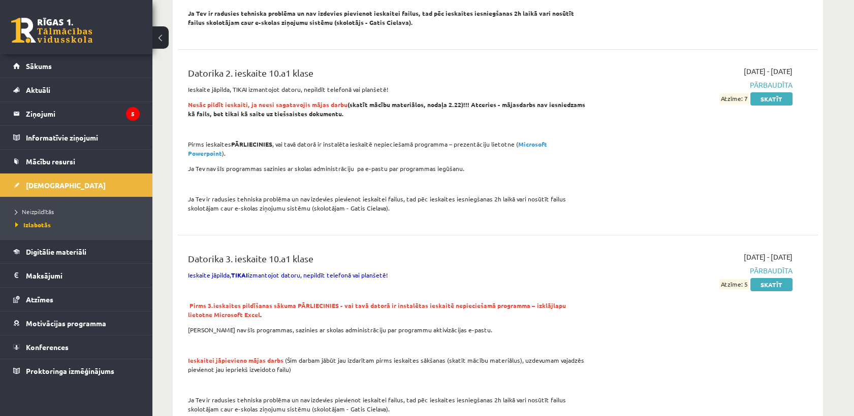
scroll to position [508, 0]
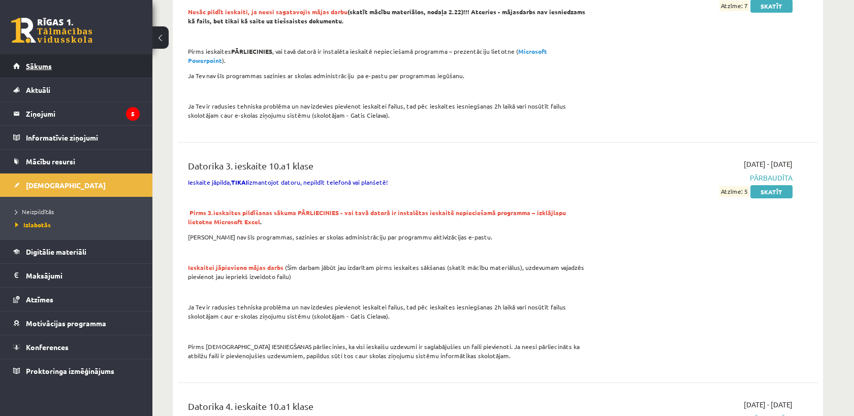
click at [49, 67] on span "Sākums" at bounding box center [39, 65] width 26 height 9
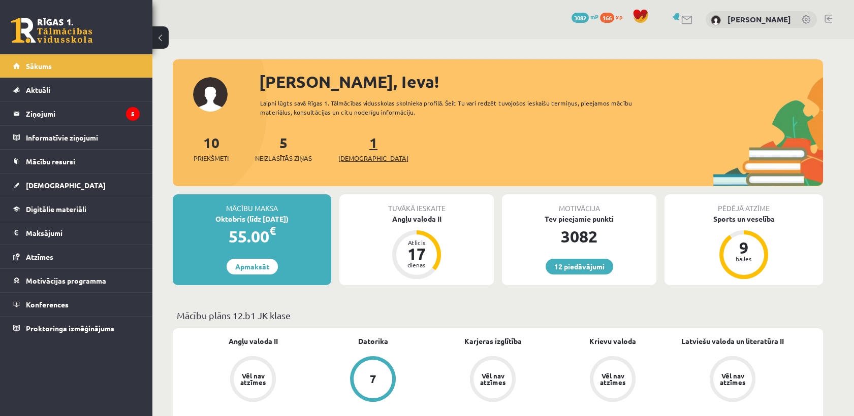
click at [356, 156] on span "[DEMOGRAPHIC_DATA]" at bounding box center [373, 158] width 70 height 10
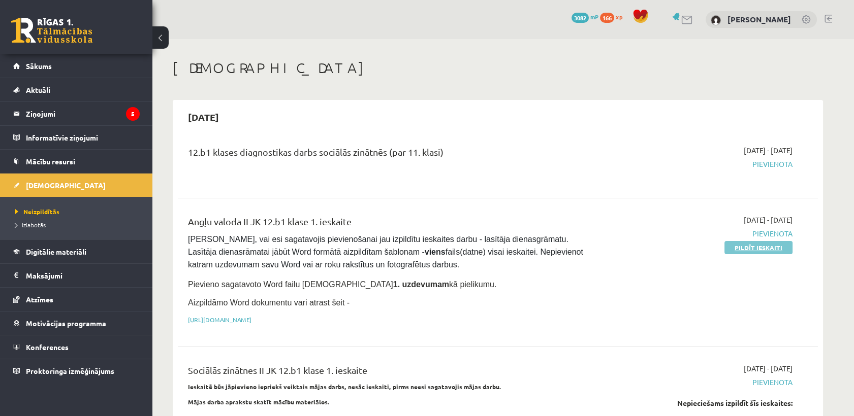
click at [772, 241] on link "Pildīt ieskaiti" at bounding box center [758, 247] width 68 height 13
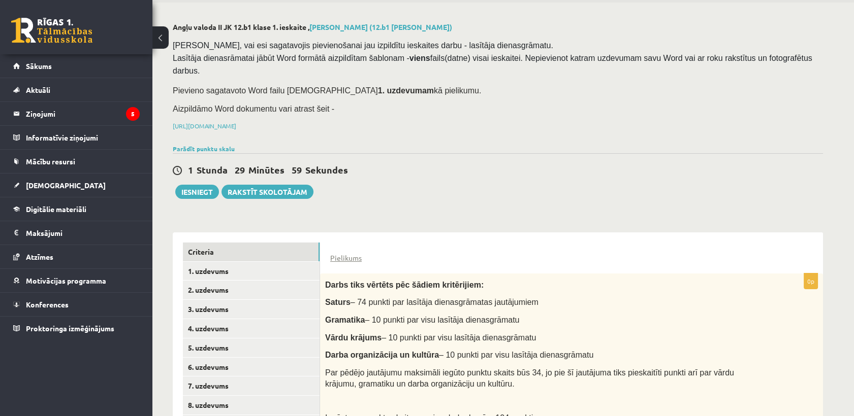
scroll to position [97, 0]
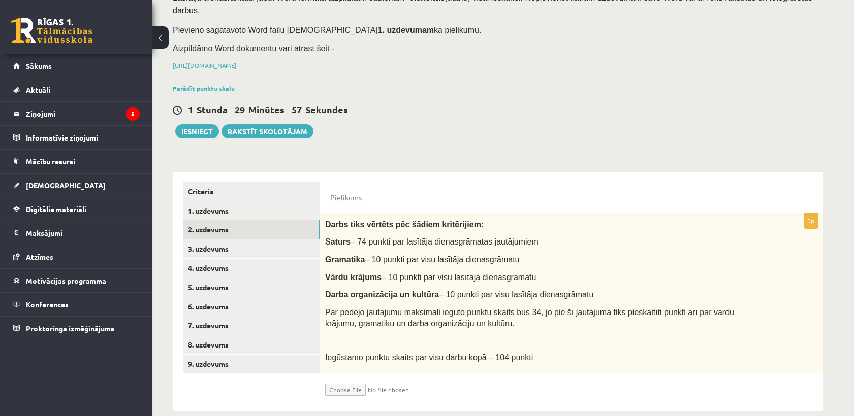
click at [228, 220] on link "2. uzdevums" at bounding box center [251, 229] width 137 height 19
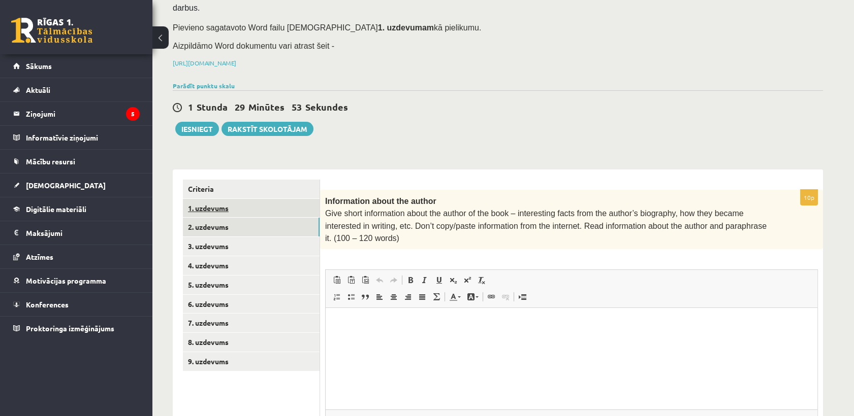
scroll to position [127, 0]
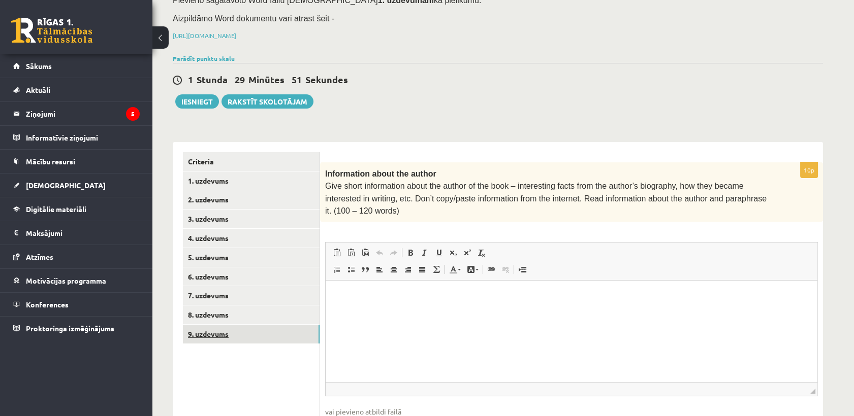
click at [212, 325] on link "9. uzdevums" at bounding box center [251, 334] width 137 height 19
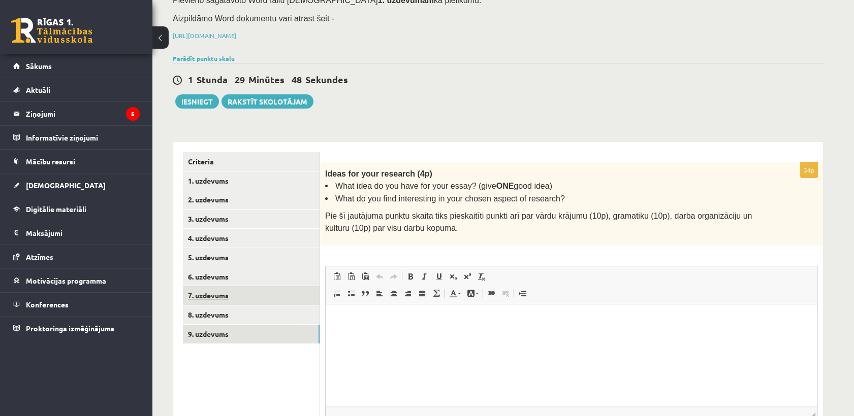
scroll to position [0, 0]
click at [215, 325] on link "9. uzdevums" at bounding box center [251, 334] width 137 height 19
click at [214, 306] on link "8. uzdevums" at bounding box center [251, 315] width 137 height 19
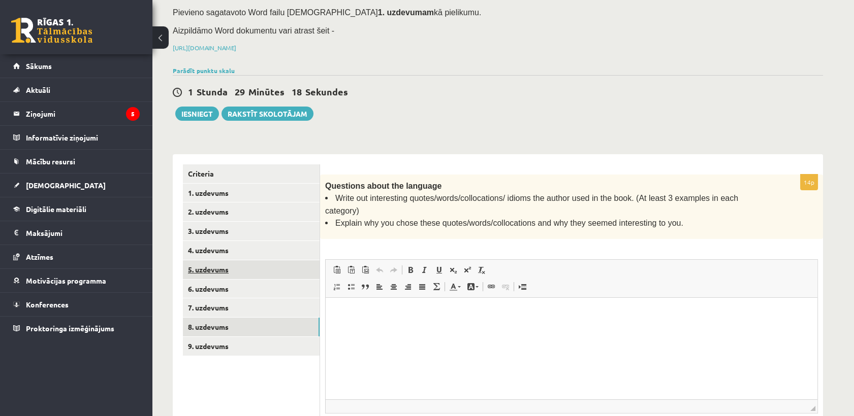
scroll to position [2, 0]
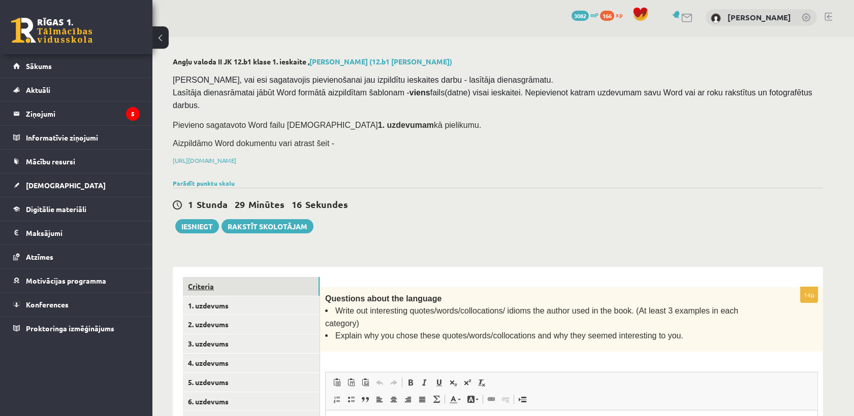
click at [219, 277] on link "Criteria" at bounding box center [251, 286] width 137 height 19
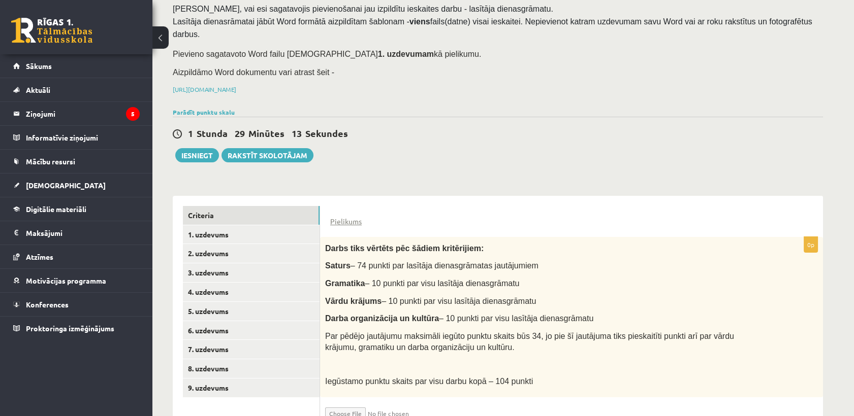
scroll to position [98, 0]
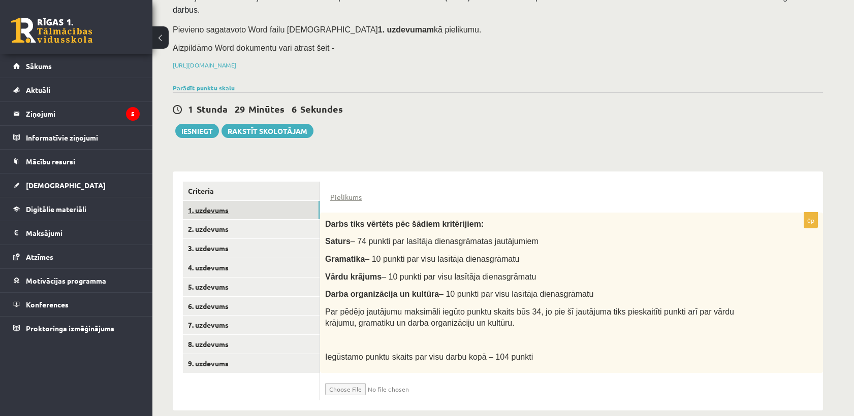
click at [192, 201] on link "1. uzdevums" at bounding box center [251, 210] width 137 height 19
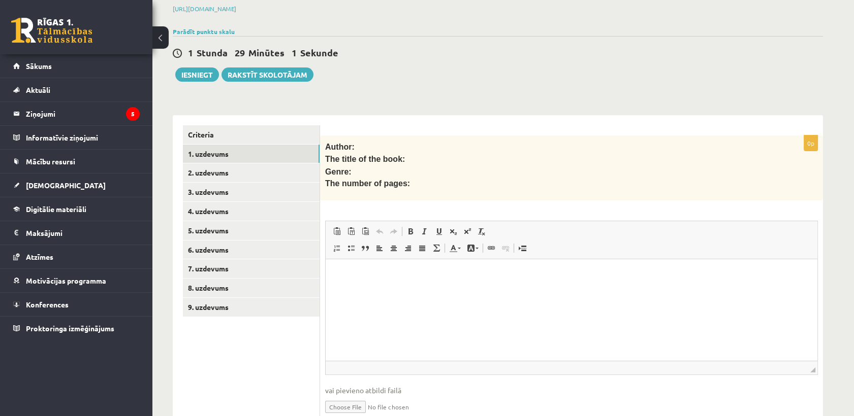
scroll to position [184, 0]
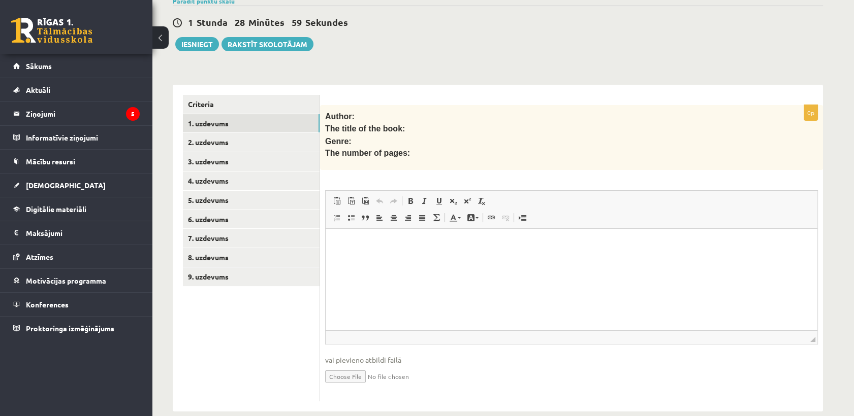
click at [367, 260] on html at bounding box center [572, 244] width 492 height 31
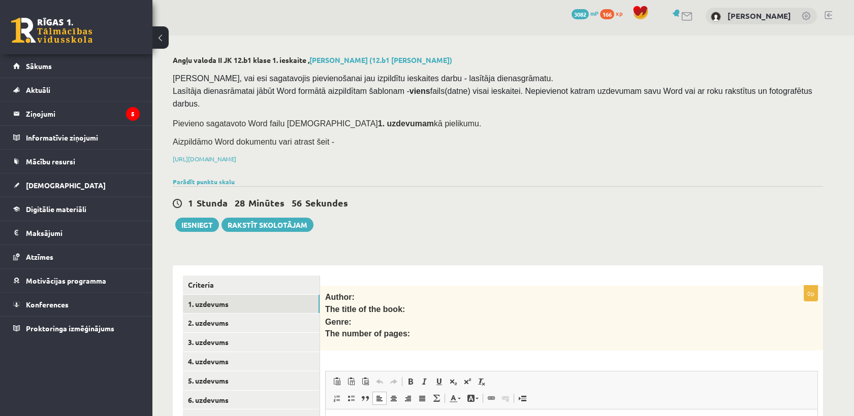
scroll to position [0, 0]
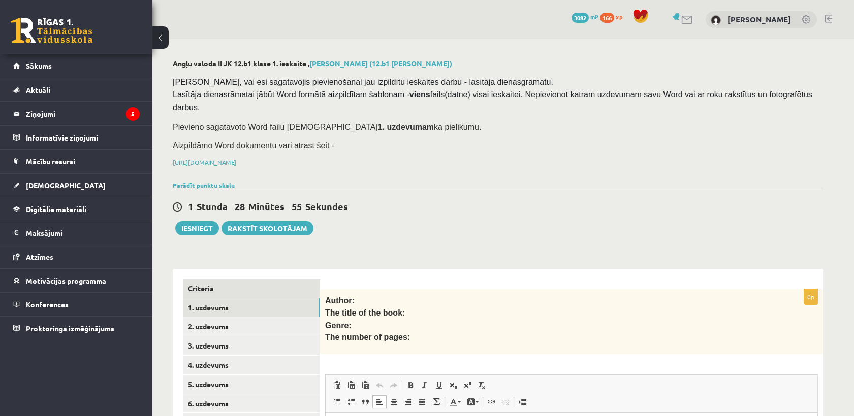
click at [232, 279] on link "Criteria" at bounding box center [251, 288] width 137 height 19
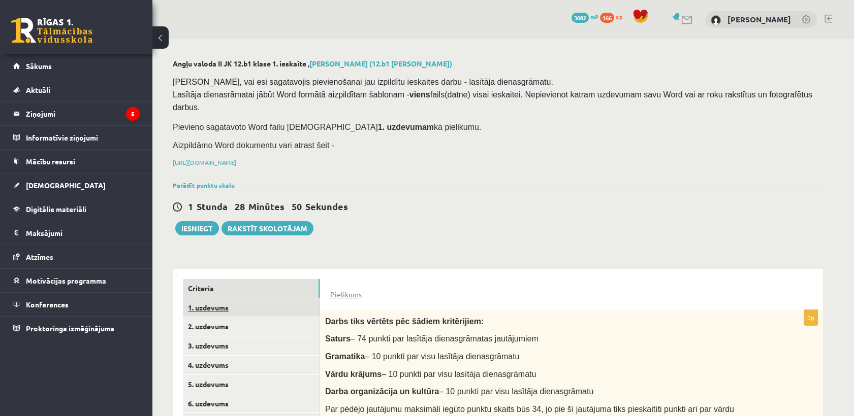
click at [288, 301] on link "1. uzdevums" at bounding box center [251, 308] width 137 height 19
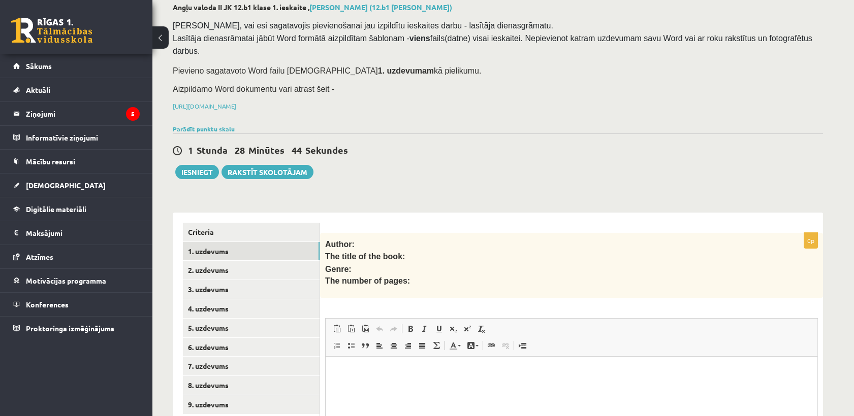
scroll to position [113, 0]
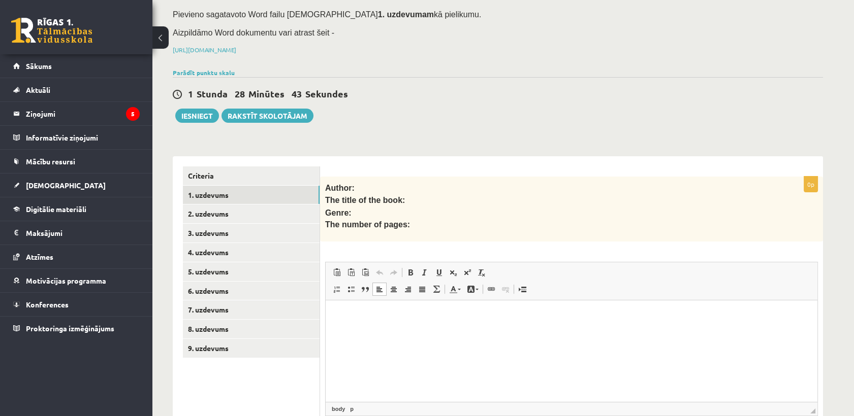
click at [412, 321] on p "Editor, wiswyg-editor-user-answer-47024958346000" at bounding box center [571, 316] width 471 height 11
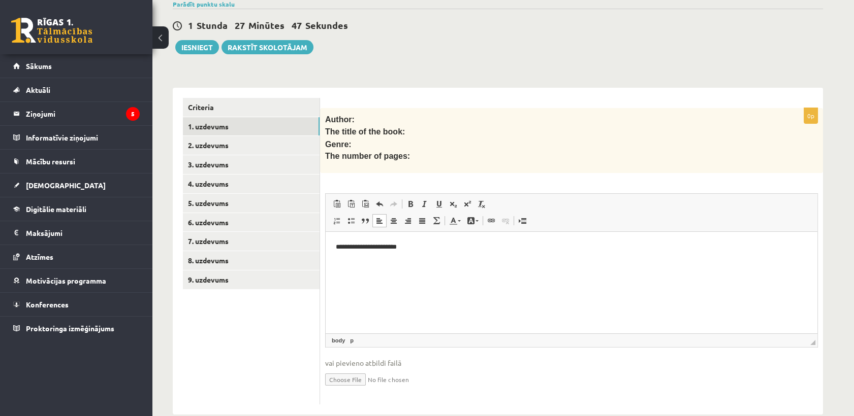
scroll to position [184, 0]
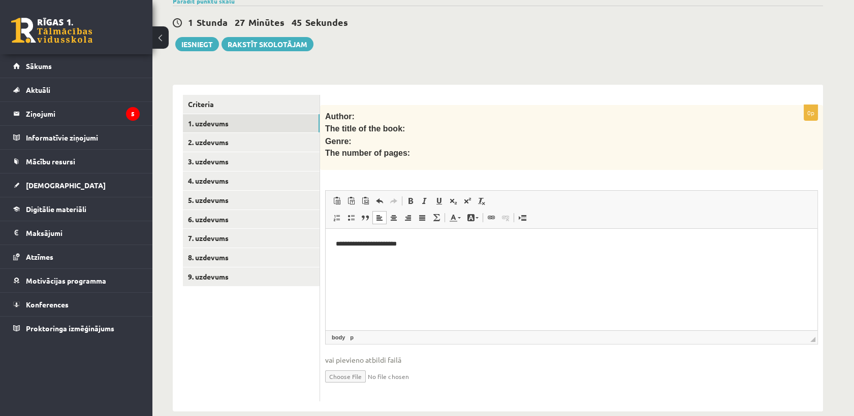
click at [333, 366] on input "file" at bounding box center [571, 376] width 493 height 21
type input "**********"
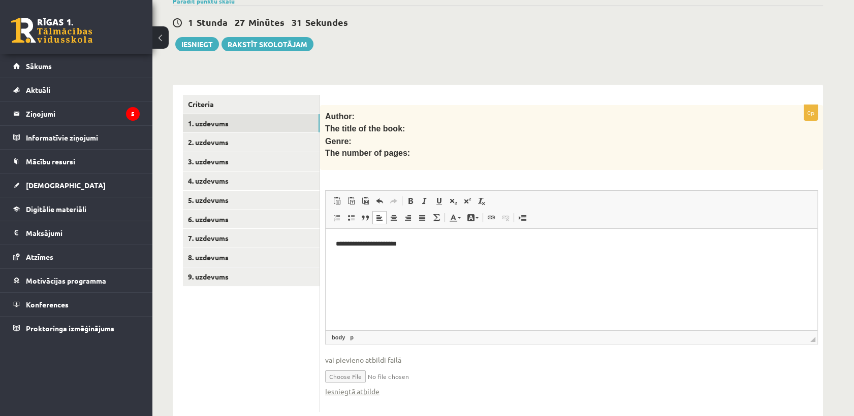
click at [475, 366] on input "file" at bounding box center [571, 376] width 493 height 21
click at [342, 387] on link "Iesniegtā atbilde" at bounding box center [352, 392] width 54 height 11
click at [331, 366] on input "file" at bounding box center [571, 376] width 493 height 21
type input "**********"
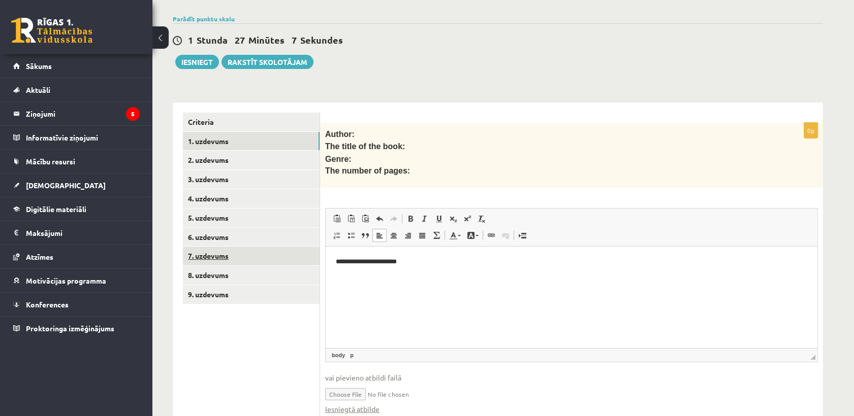
scroll to position [195, 0]
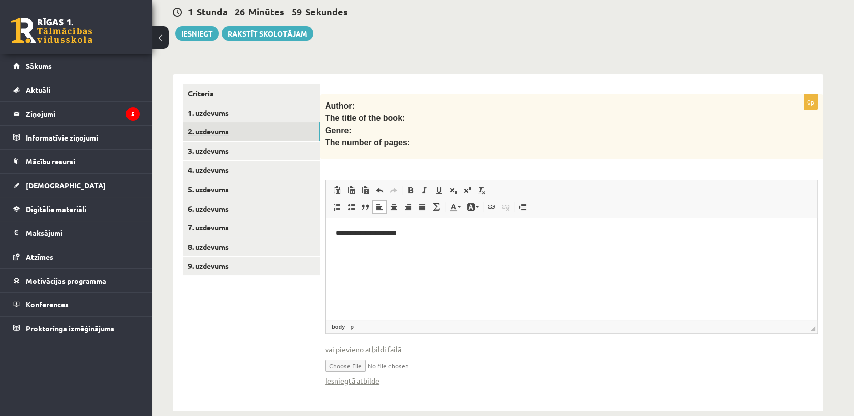
click at [248, 122] on link "2. uzdevums" at bounding box center [251, 131] width 137 height 19
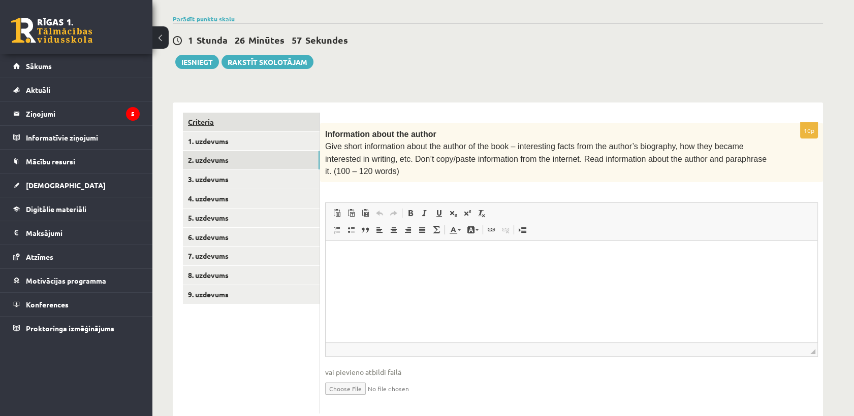
scroll to position [0, 0]
click at [243, 170] on link "3. uzdevums" at bounding box center [251, 179] width 137 height 19
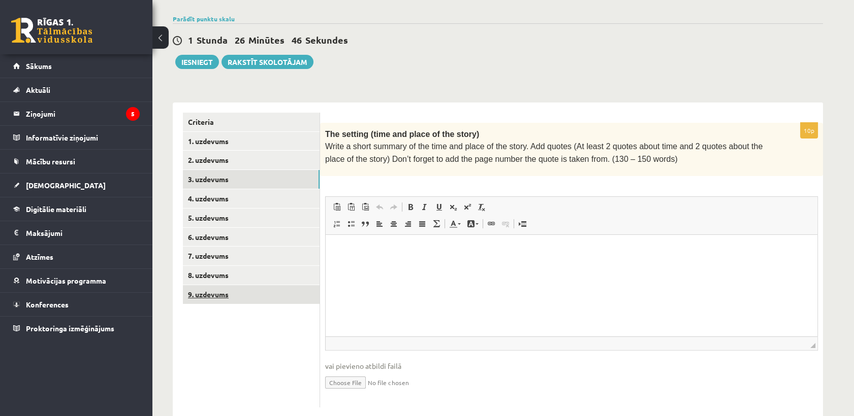
click at [224, 285] on link "9. uzdevums" at bounding box center [251, 294] width 137 height 19
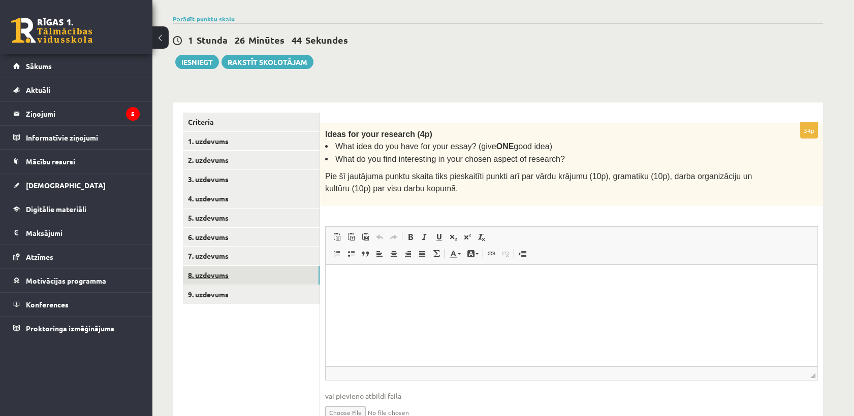
click at [220, 266] on link "8. uzdevums" at bounding box center [251, 275] width 137 height 19
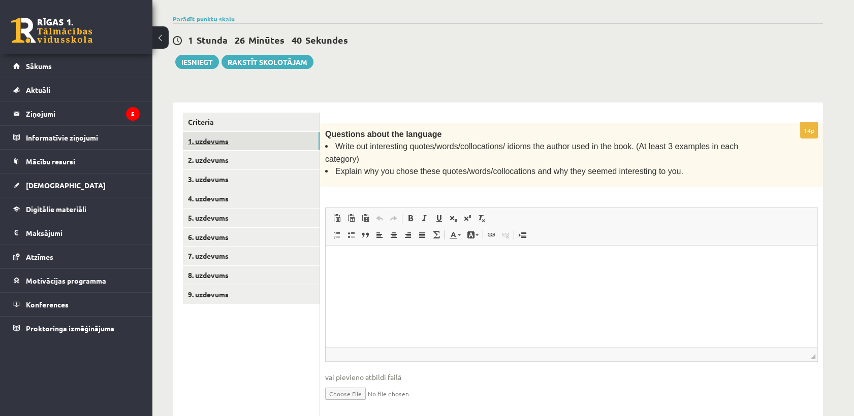
click at [220, 132] on link "1. uzdevums" at bounding box center [251, 141] width 137 height 19
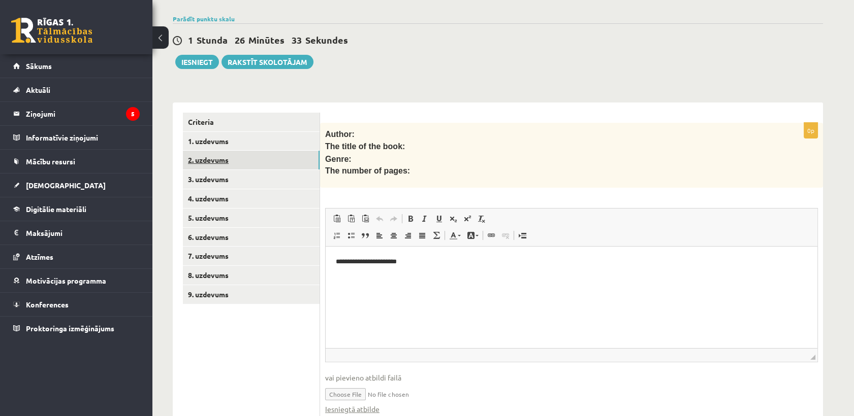
click at [225, 152] on link "2. uzdevums" at bounding box center [251, 160] width 137 height 19
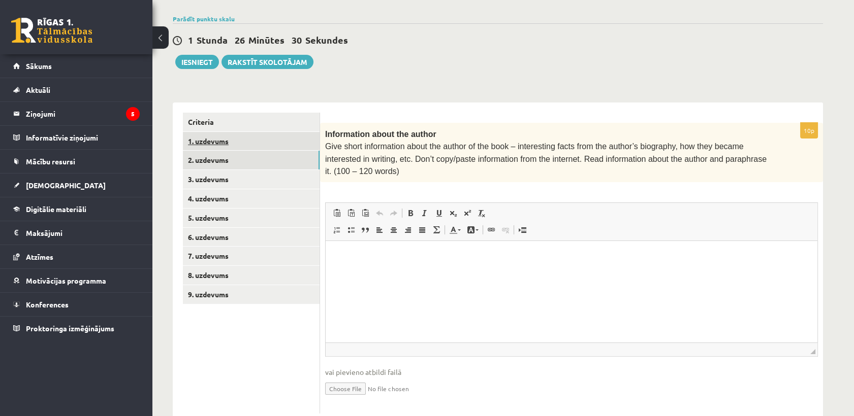
click at [217, 132] on link "1. uzdevums" at bounding box center [251, 141] width 137 height 19
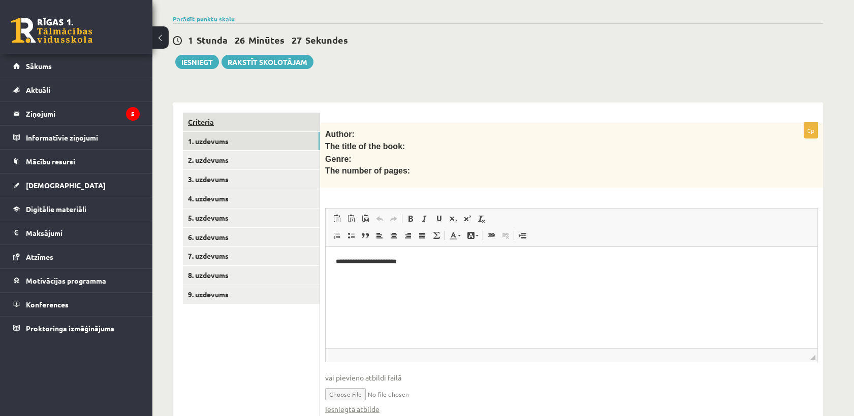
click at [210, 113] on link "Criteria" at bounding box center [251, 122] width 137 height 19
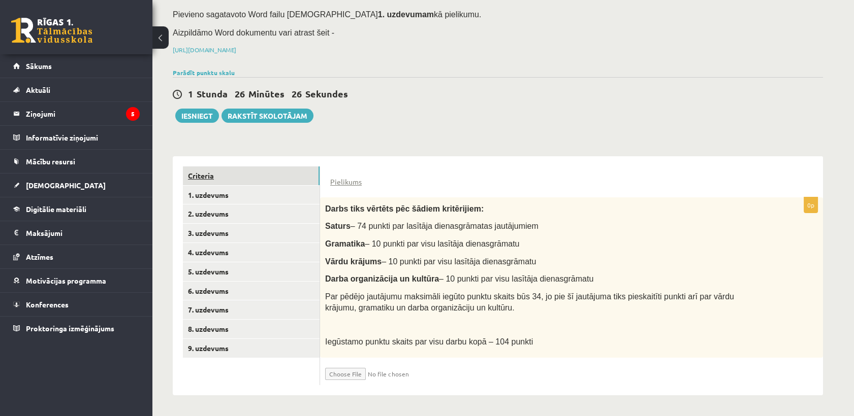
scroll to position [98, 0]
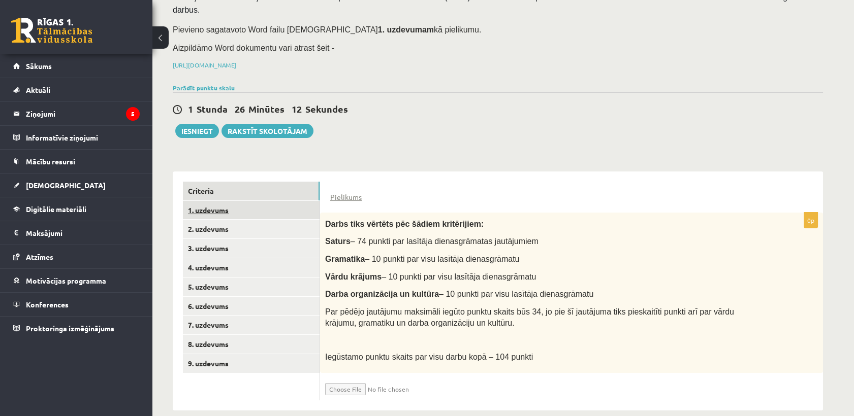
click at [246, 201] on link "1. uzdevums" at bounding box center [251, 210] width 137 height 19
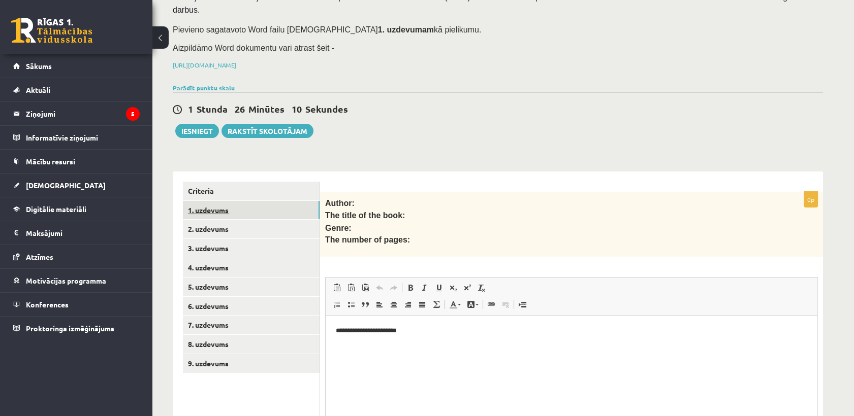
scroll to position [0, 0]
click at [235, 220] on link "2. uzdevums" at bounding box center [251, 229] width 137 height 19
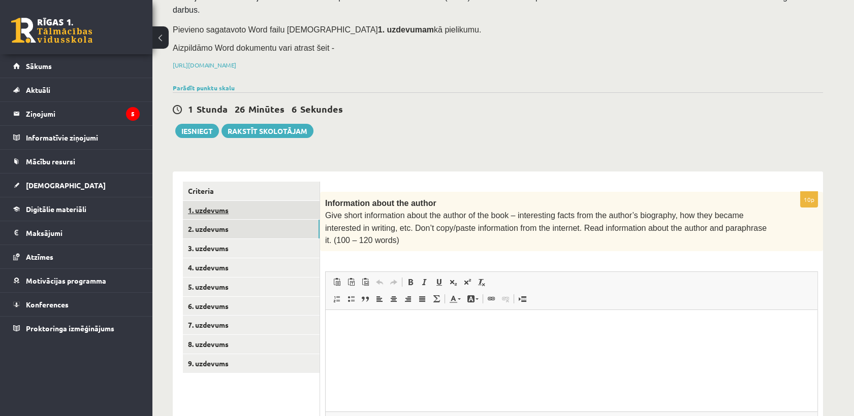
click at [232, 201] on link "1. uzdevums" at bounding box center [251, 210] width 137 height 19
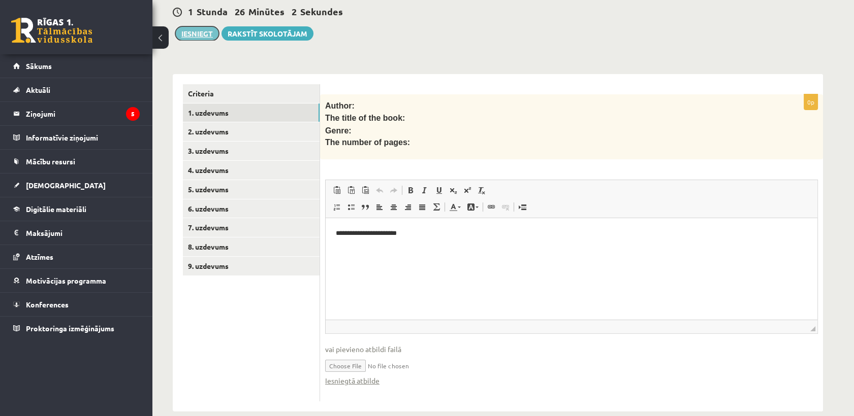
click at [207, 26] on button "Iesniegt" at bounding box center [197, 33] width 44 height 14
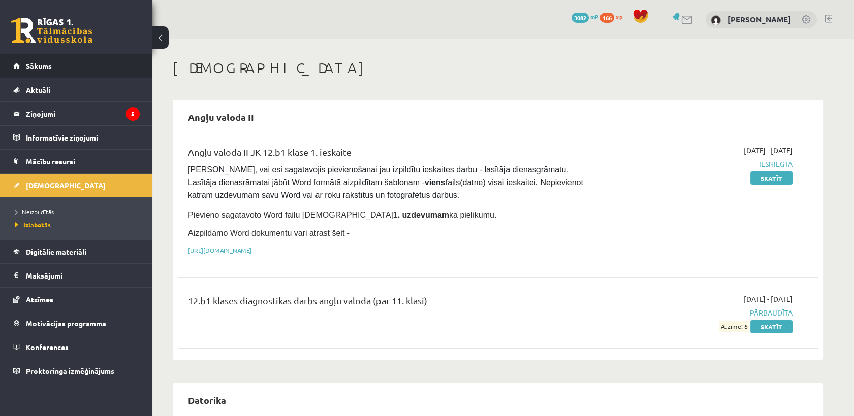
click at [37, 72] on link "Sākums" at bounding box center [76, 65] width 126 height 23
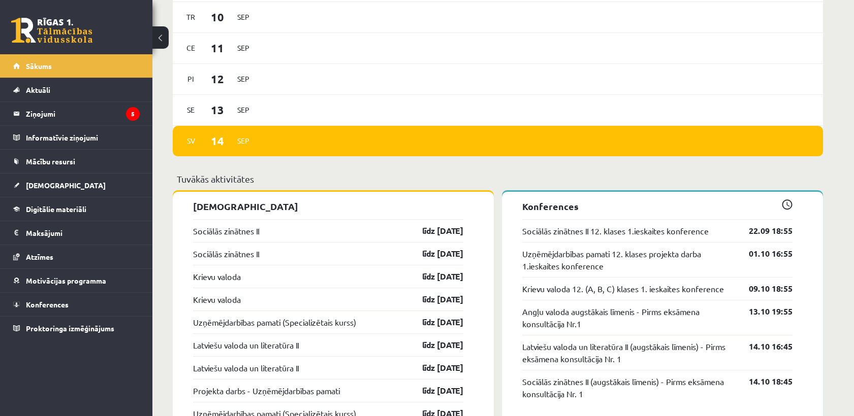
scroll to position [677, 0]
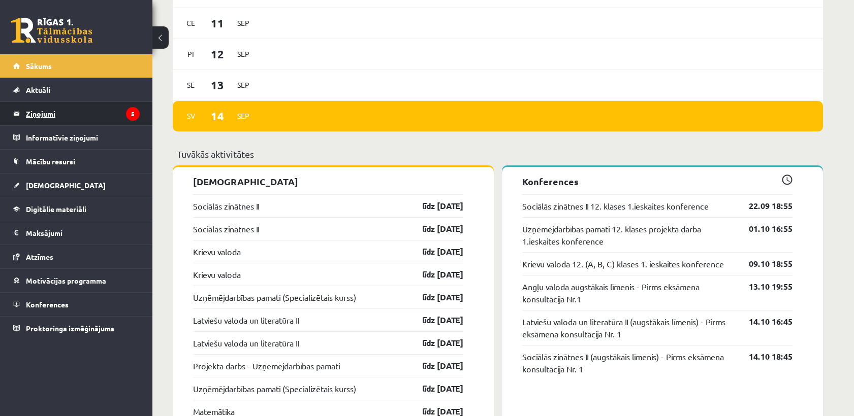
click at [110, 115] on legend "Ziņojumi 5" at bounding box center [83, 113] width 114 height 23
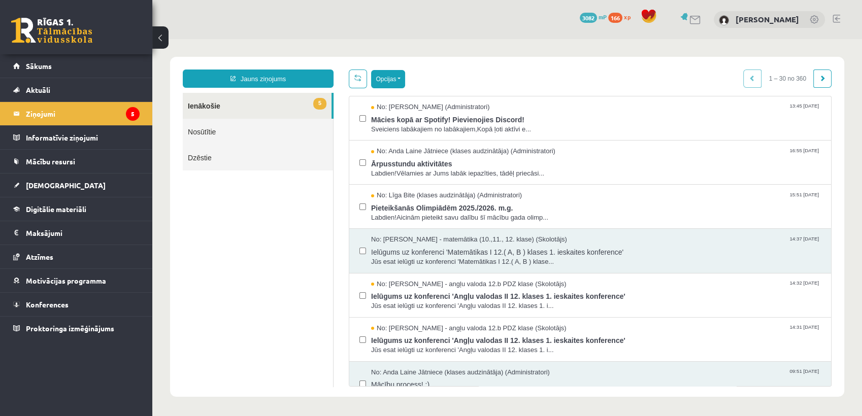
click at [379, 87] on div "Opcijas Atzīmēt visus ziņojumus Atcelt izvēlētos Atzīmēt visus kā lasītus Atzīm…" at bounding box center [590, 228] width 498 height 317
click at [379, 87] on button "Opcijas" at bounding box center [388, 79] width 34 height 18
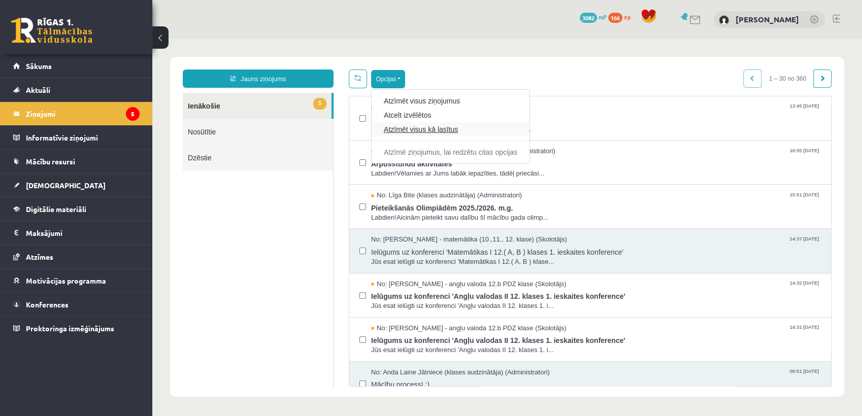
click at [391, 124] on link "Atzīmēt visus kā lasītus" at bounding box center [451, 129] width 134 height 10
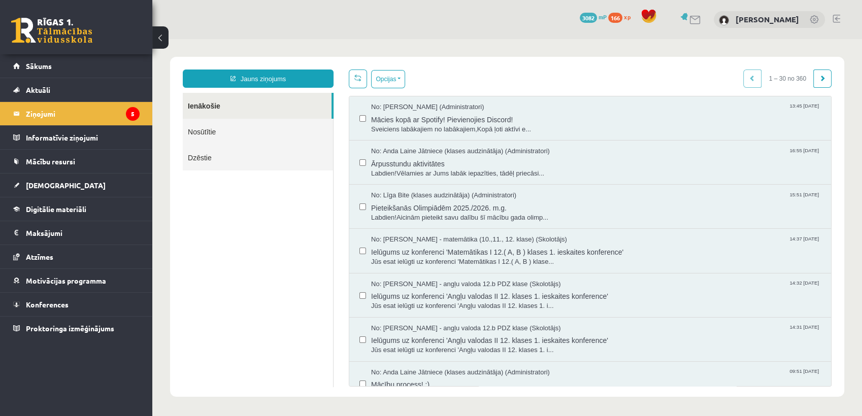
click at [81, 52] on div "12 Dāvanas 3082 mP 166 xp" at bounding box center [76, 27] width 152 height 54
click at [80, 65] on link "Sākums" at bounding box center [76, 65] width 126 height 23
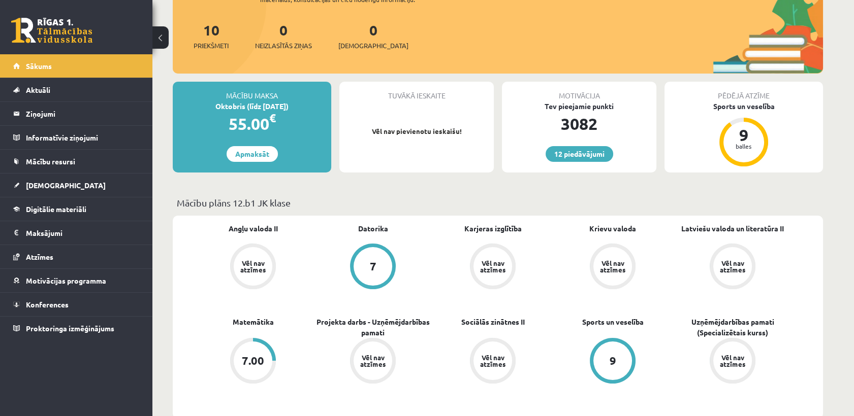
scroll to position [282, 0]
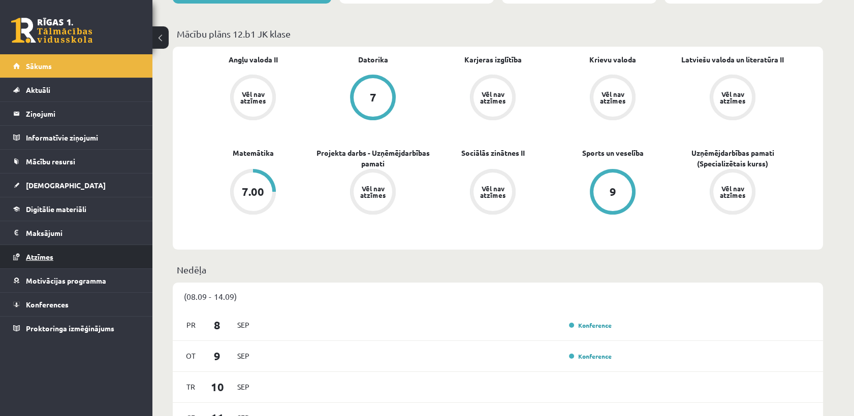
click at [39, 247] on link "Atzīmes" at bounding box center [76, 256] width 126 height 23
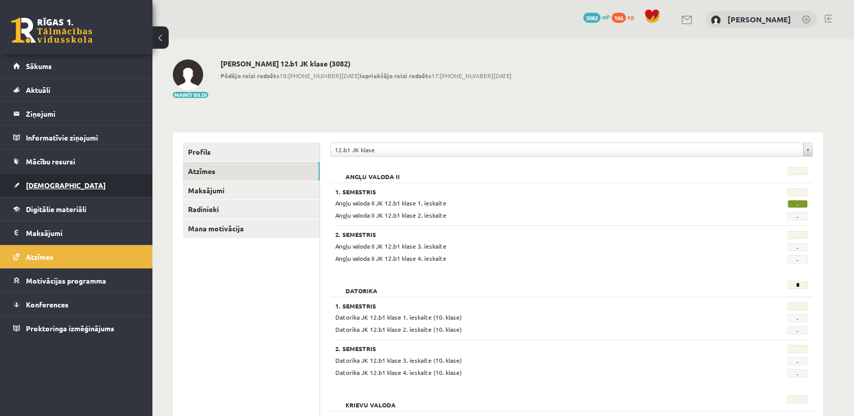
click at [90, 182] on link "[DEMOGRAPHIC_DATA]" at bounding box center [76, 185] width 126 height 23
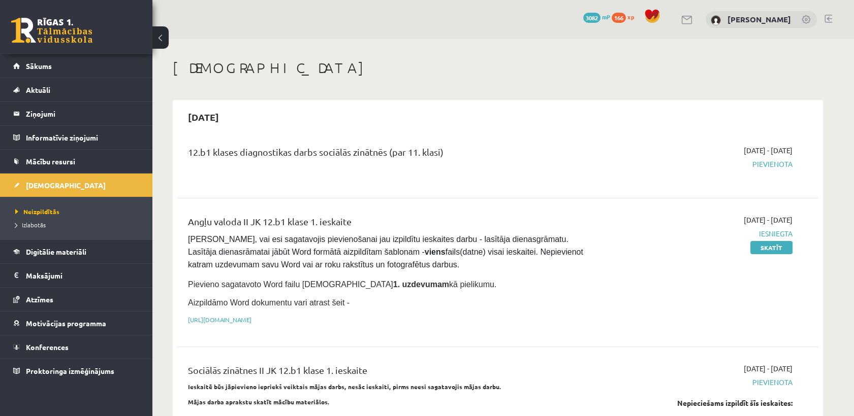
click at [24, 217] on li "Neizpildītās" at bounding box center [78, 211] width 127 height 13
click at [25, 223] on span "Izlabotās" at bounding box center [30, 225] width 30 height 8
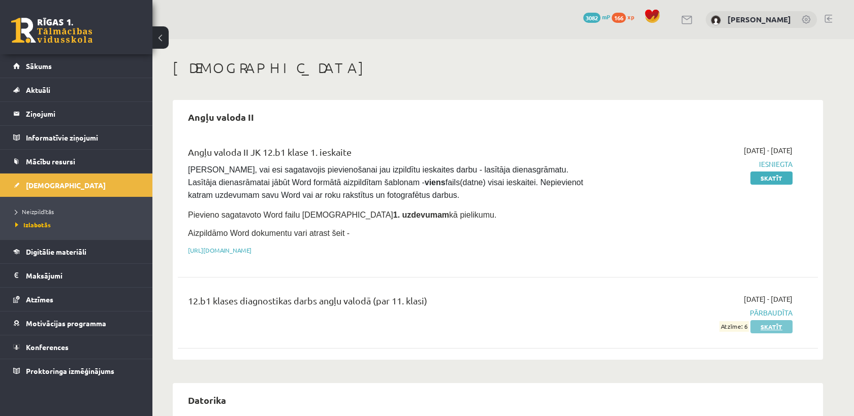
click at [780, 329] on link "Skatīt" at bounding box center [771, 326] width 42 height 13
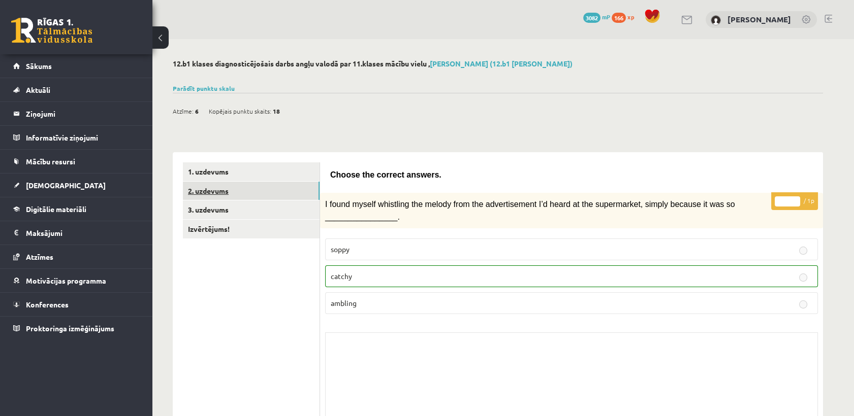
click at [205, 186] on link "2. uzdevums" at bounding box center [251, 191] width 137 height 19
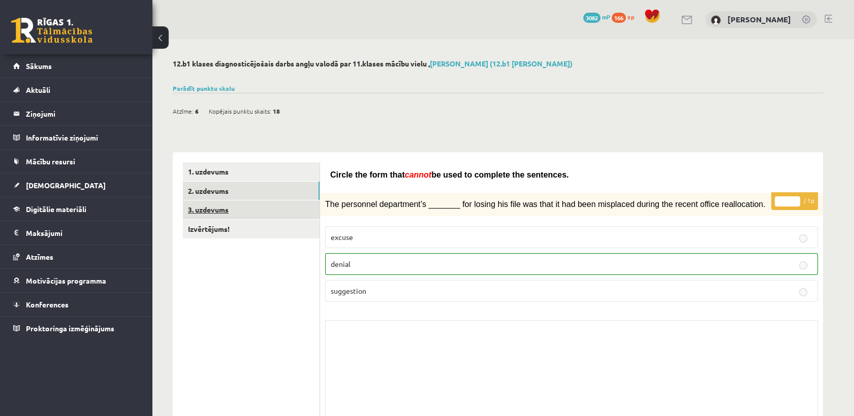
click at [270, 205] on link "3. uzdevums" at bounding box center [251, 210] width 137 height 19
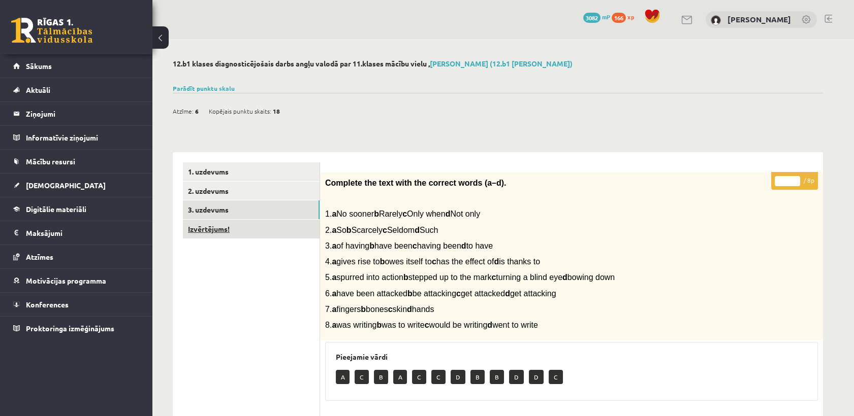
click at [240, 232] on link "Izvērtējums!" at bounding box center [251, 229] width 137 height 19
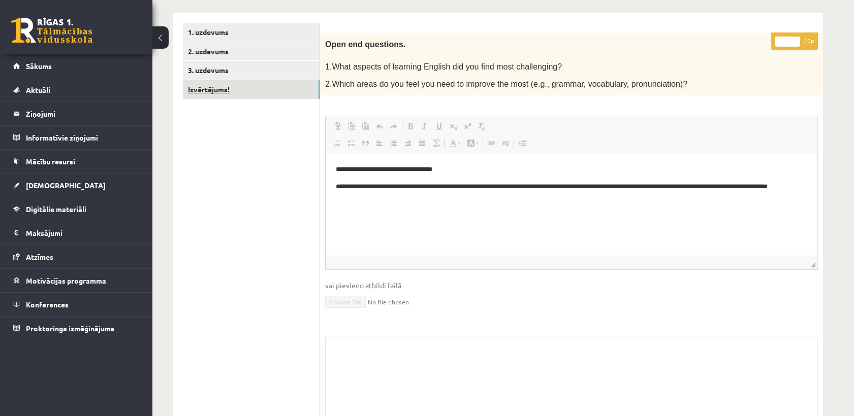
scroll to position [56, 0]
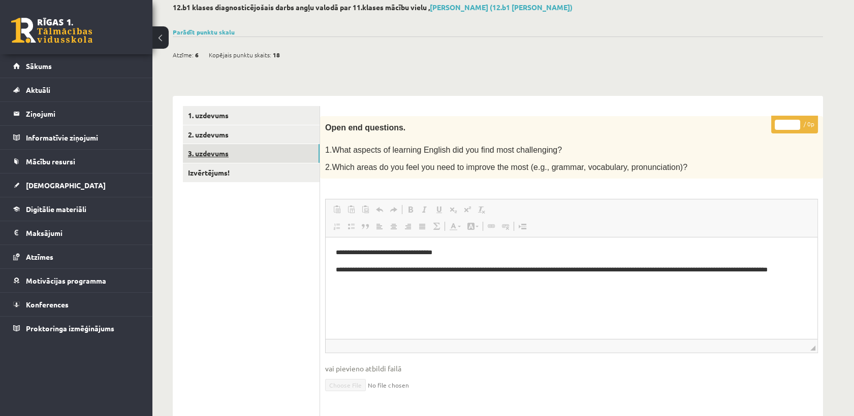
click at [245, 151] on link "3. uzdevums" at bounding box center [251, 153] width 137 height 19
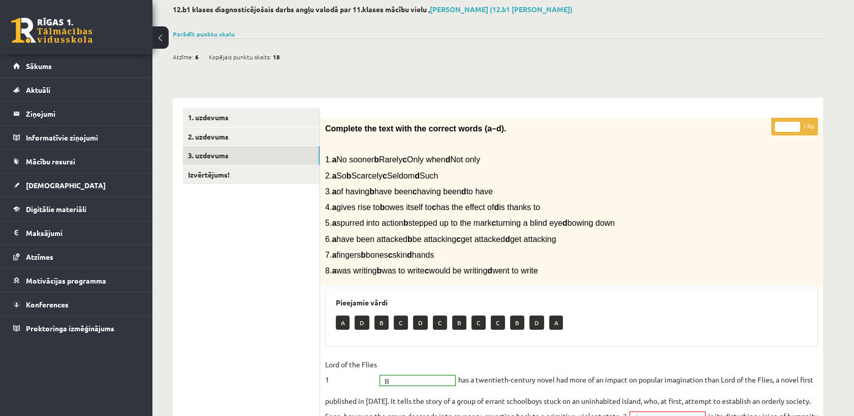
scroll to position [0, 0]
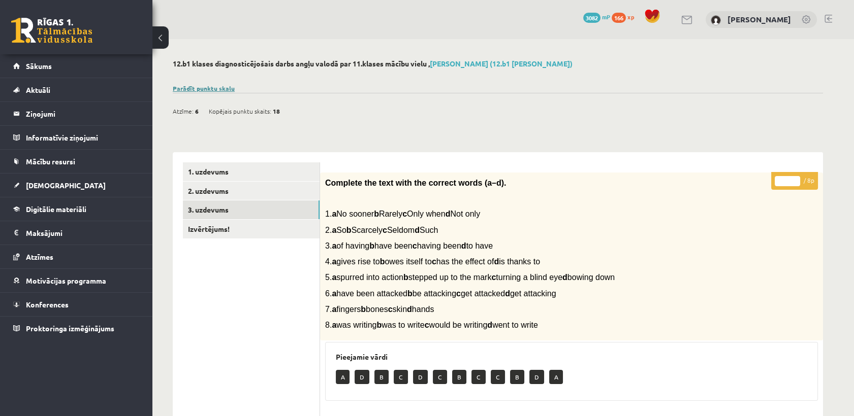
click at [216, 87] on link "Parādīt punktu skalu" at bounding box center [204, 88] width 62 height 8
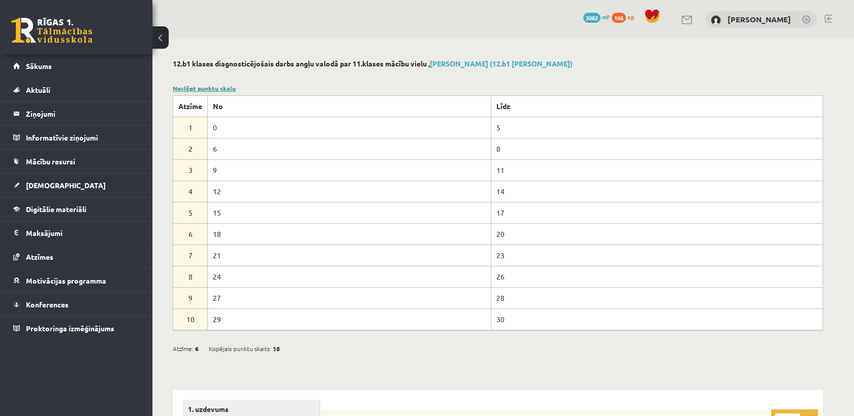
click at [216, 87] on link "Noslēpt punktu skalu" at bounding box center [204, 88] width 63 height 8
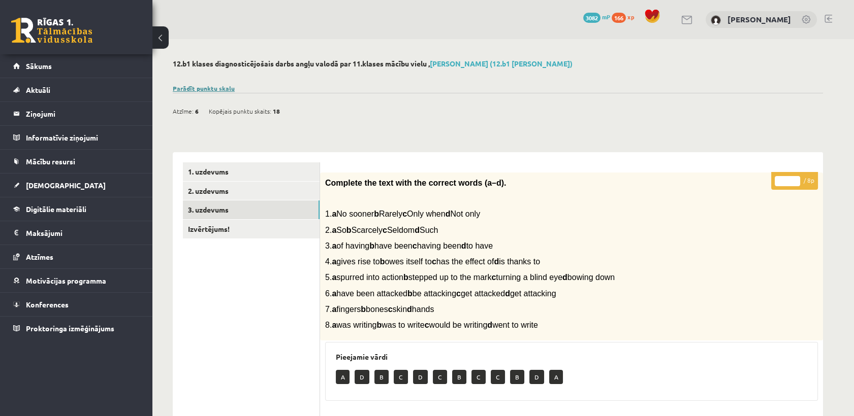
click at [216, 87] on link "Parādīt punktu skalu" at bounding box center [204, 88] width 62 height 8
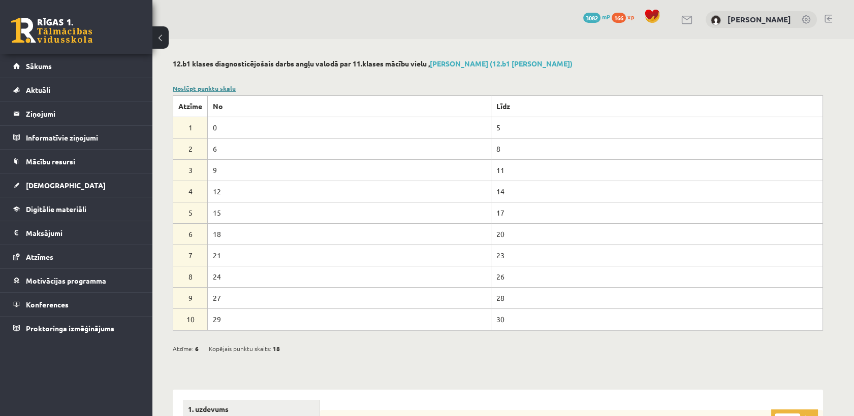
click at [216, 87] on link "Noslēpt punktu skalu" at bounding box center [204, 88] width 63 height 8
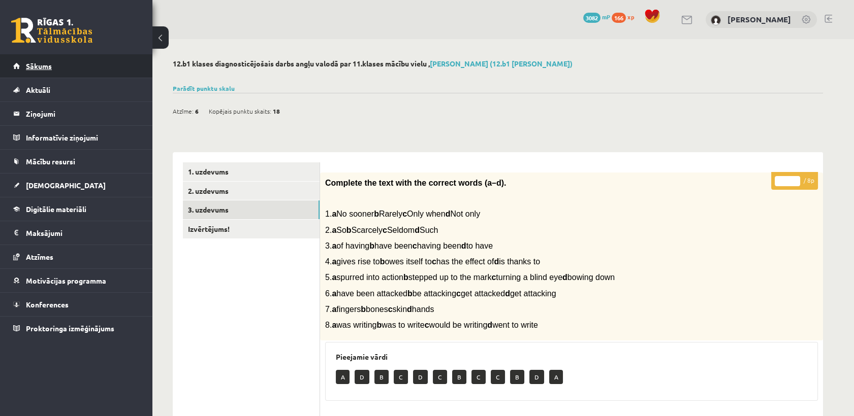
click at [56, 67] on link "Sākums" at bounding box center [76, 65] width 126 height 23
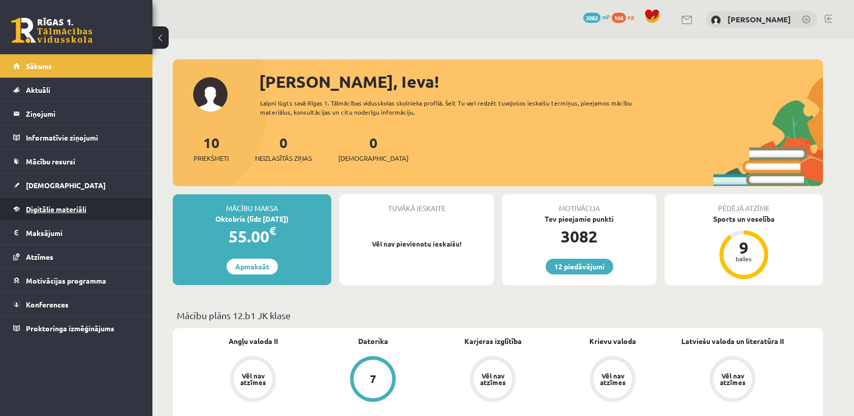
click at [80, 213] on link "Digitālie materiāli" at bounding box center [76, 209] width 126 height 23
